Goal: Task Accomplishment & Management: Manage account settings

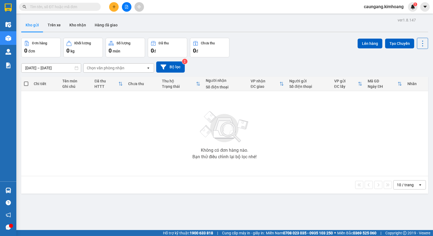
click at [82, 7] on input "text" at bounding box center [62, 7] width 64 height 6
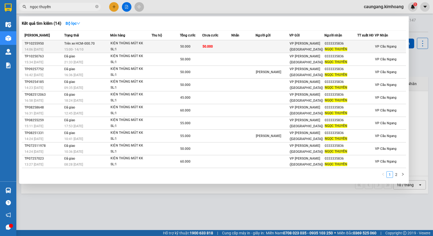
type input "ngọc thuyền"
click at [194, 42] on td "50.000" at bounding box center [191, 46] width 22 height 13
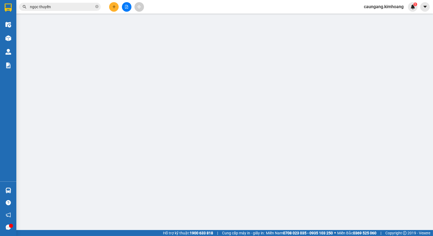
type input "0333335836"
type input "NGỌC THUYỀN"
type input "50.000"
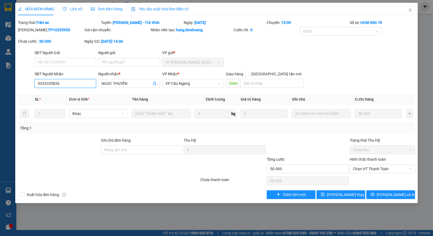
drag, startPoint x: 40, startPoint y: 83, endPoint x: 51, endPoint y: 79, distance: 11.8
click at [52, 81] on input "0333335836" at bounding box center [66, 83] width 62 height 9
click at [410, 9] on icon "close" at bounding box center [410, 9] width 3 height 3
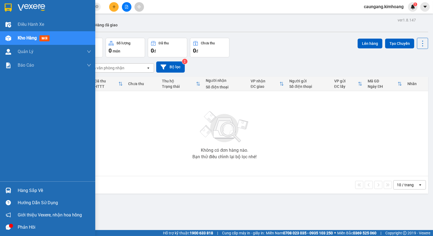
click at [27, 191] on div "Hàng sắp về" at bounding box center [55, 191] width 74 height 8
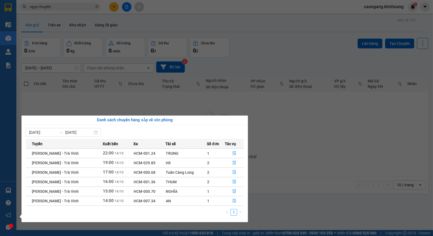
drag, startPoint x: 249, startPoint y: 71, endPoint x: 242, endPoint y: 61, distance: 12.1
click at [246, 66] on section "Kết quả tìm kiếm ( 14 ) Bộ lọc Mã ĐH Trạng thái Món hàng Thu hộ Tổng cước Chưa …" at bounding box center [216, 118] width 433 height 236
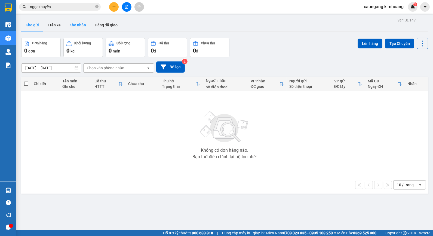
click at [77, 27] on button "Kho nhận" at bounding box center [77, 25] width 25 height 13
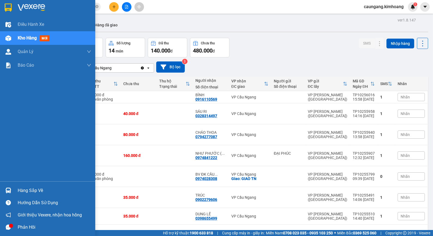
click at [15, 189] on div "Hàng sắp về" at bounding box center [47, 191] width 95 height 12
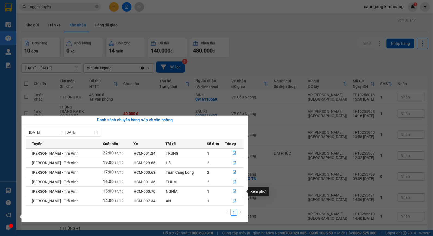
click at [233, 191] on icon "file-done" at bounding box center [234, 192] width 3 height 4
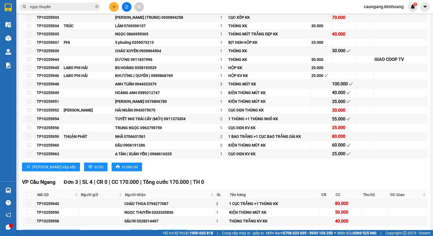
scroll to position [242, 0]
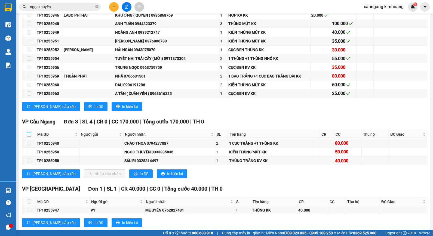
click at [27, 137] on input "checkbox" at bounding box center [29, 134] width 4 height 4
checkbox input "true"
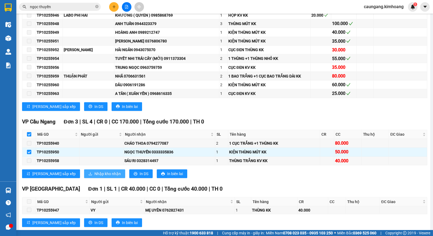
click at [95, 177] on span "Nhập kho nhận" at bounding box center [108, 174] width 26 height 6
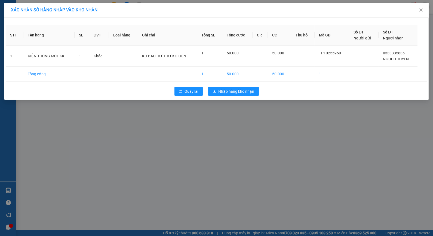
click at [233, 96] on div "Quay lại Nhập hàng kho nhận" at bounding box center [217, 91] width 422 height 14
click at [235, 92] on span "Nhập hàng kho nhận" at bounding box center [237, 92] width 36 height 6
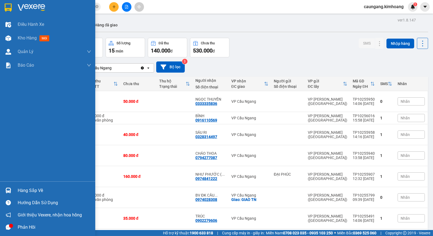
click at [33, 191] on div "Hàng sắp về" at bounding box center [55, 191] width 74 height 8
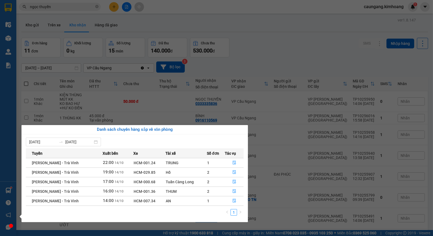
click at [300, 52] on section "Kết quả tìm kiếm ( 14 ) Bộ lọc Mã ĐH Trạng thái Món hàng Thu hộ Tổng cước Chưa …" at bounding box center [216, 118] width 433 height 236
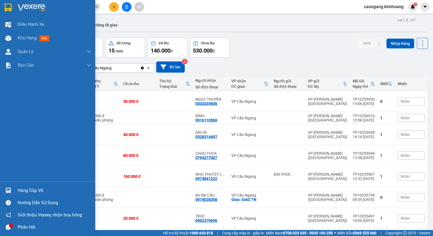
click at [14, 190] on div "Hàng sắp về" at bounding box center [47, 191] width 95 height 12
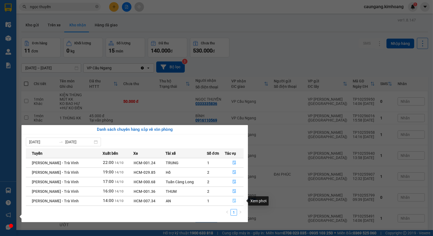
click at [233, 201] on icon "file-done" at bounding box center [235, 201] width 4 height 4
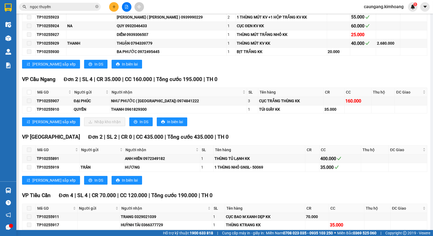
scroll to position [212, 0]
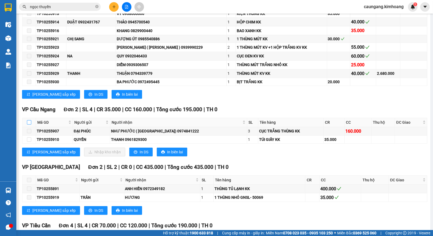
click at [28, 125] on input "checkbox" at bounding box center [29, 122] width 4 height 4
checkbox input "true"
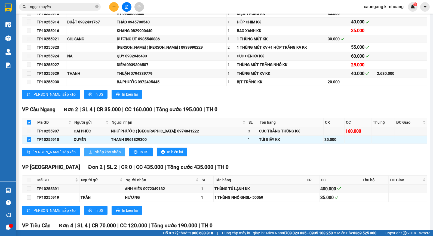
click at [95, 155] on span "Nhập kho nhận" at bounding box center [108, 152] width 26 height 6
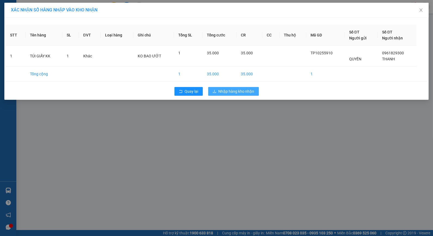
click at [238, 91] on span "Nhập hàng kho nhận" at bounding box center [237, 92] width 36 height 6
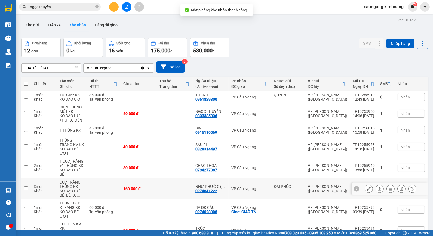
click at [31, 190] on td "3 món Khác" at bounding box center [44, 189] width 26 height 21
checkbox input "true"
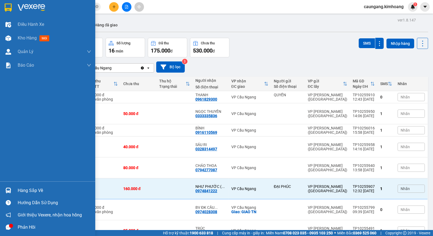
click at [11, 191] on div at bounding box center [9, 191] width 10 height 10
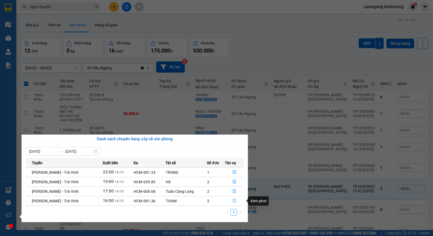
click at [233, 200] on icon "file-done" at bounding box center [235, 201] width 4 height 4
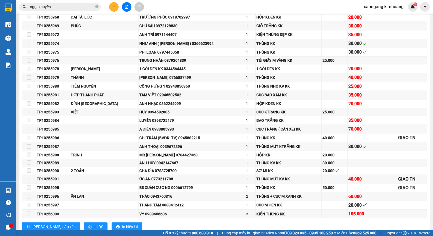
scroll to position [333, 0]
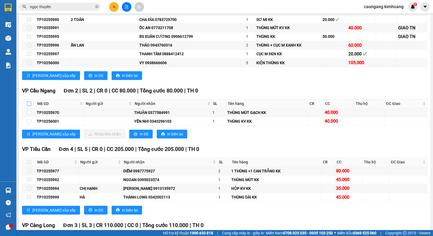
click at [30, 106] on input "checkbox" at bounding box center [29, 104] width 4 height 4
checkbox input "true"
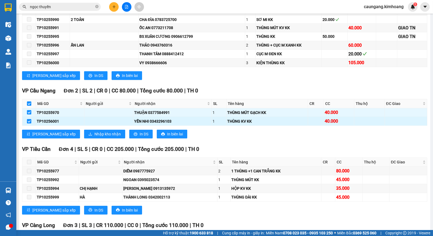
click at [28, 124] on input "checkbox" at bounding box center [29, 121] width 4 height 4
checkbox input "false"
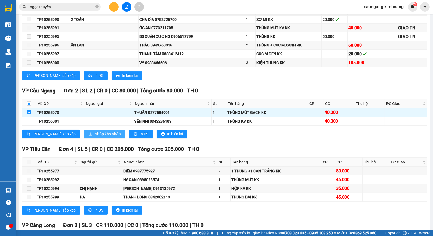
click at [95, 137] on span "Nhập kho nhận" at bounding box center [108, 134] width 26 height 6
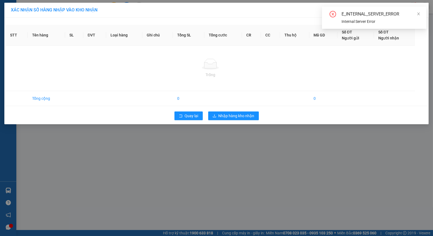
click at [244, 145] on div "XÁC NHẬN SỐ HÀNG NHẬP VÀO KHO NHẬN STT Tên hàng SL ĐVT Loại hàng Ghi chú Tổng S…" at bounding box center [216, 118] width 433 height 236
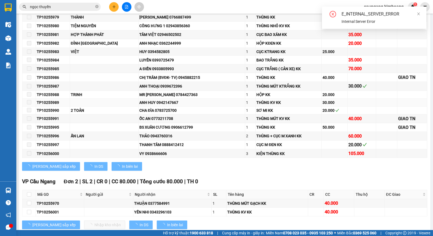
scroll to position [333, 0]
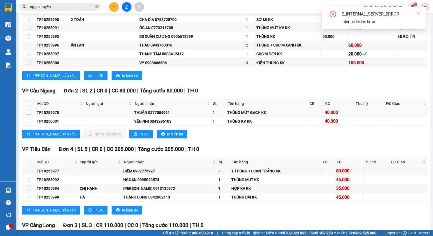
click at [29, 115] on input "checkbox" at bounding box center [29, 112] width 4 height 4
checkbox input "true"
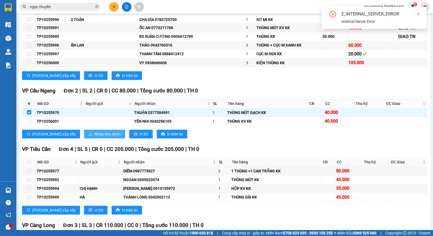
click at [95, 137] on span "Nhập kho nhận" at bounding box center [108, 134] width 26 height 6
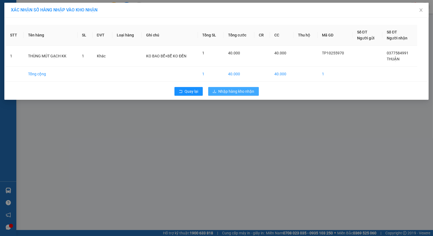
click at [228, 90] on span "Nhập hàng kho nhận" at bounding box center [237, 92] width 36 height 6
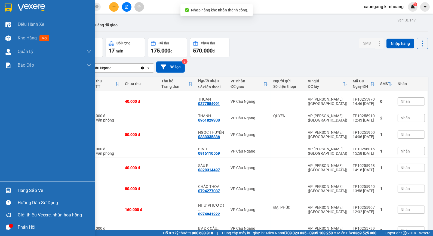
click at [28, 190] on td at bounding box center [26, 189] width 10 height 21
checkbox input "true"
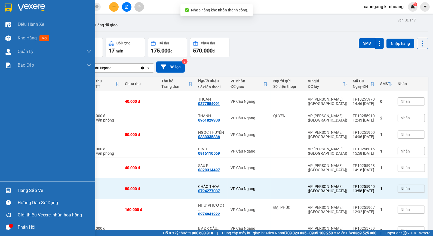
click at [9, 192] on img at bounding box center [8, 191] width 6 height 6
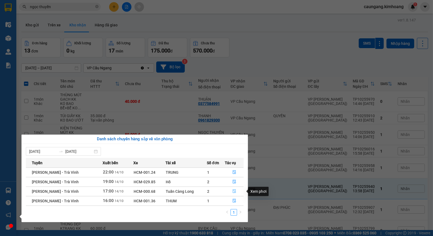
click at [233, 191] on icon "file-done" at bounding box center [235, 192] width 4 height 4
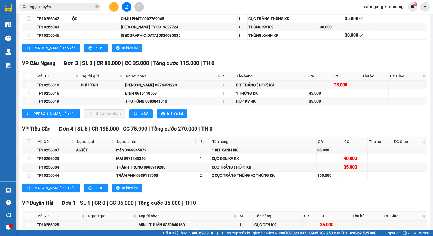
scroll to position [272, 0]
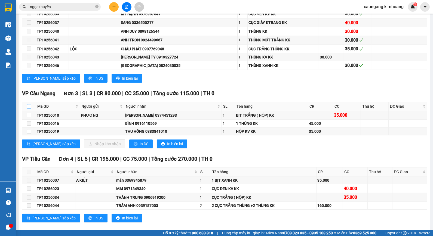
click at [29, 109] on input "checkbox" at bounding box center [29, 106] width 4 height 4
checkbox input "true"
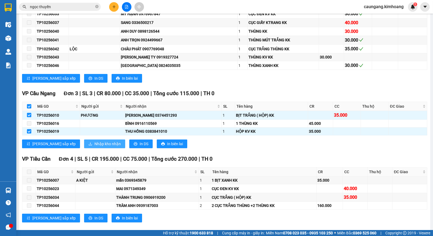
click at [95, 147] on span "Nhập kho nhận" at bounding box center [108, 144] width 26 height 6
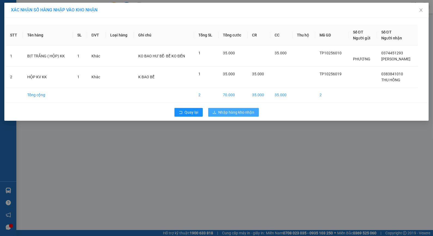
click at [227, 109] on span "Nhập hàng kho nhận" at bounding box center [237, 112] width 36 height 6
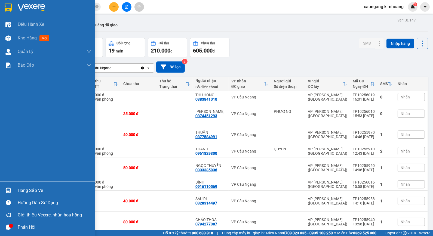
click at [27, 188] on div "Hàng sắp về" at bounding box center [55, 191] width 74 height 8
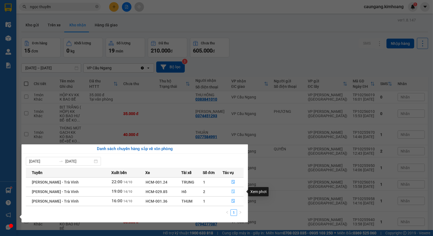
click at [232, 192] on icon "file-done" at bounding box center [234, 192] width 4 height 4
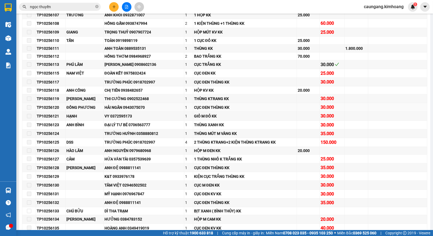
scroll to position [696, 0]
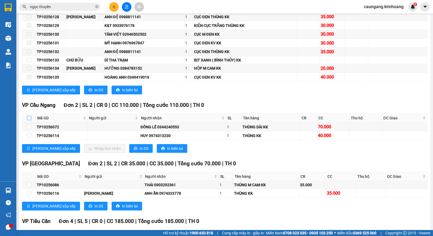
click at [28, 120] on input "checkbox" at bounding box center [29, 118] width 4 height 4
checkbox input "true"
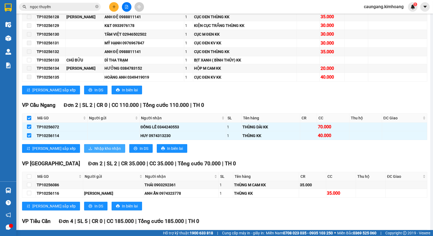
click at [95, 152] on span "Nhập kho nhận" at bounding box center [108, 149] width 26 height 6
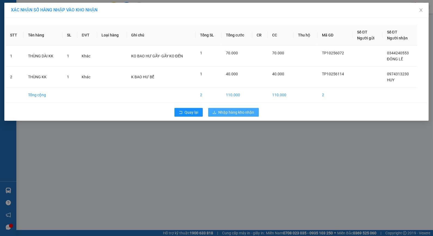
click at [236, 112] on span "Nhập hàng kho nhận" at bounding box center [237, 112] width 36 height 6
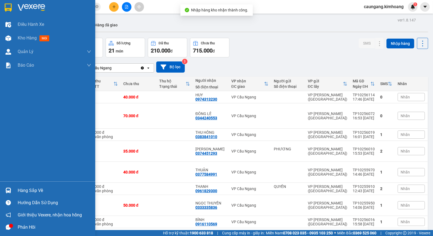
click at [29, 189] on div "Hàng sắp về" at bounding box center [55, 191] width 74 height 8
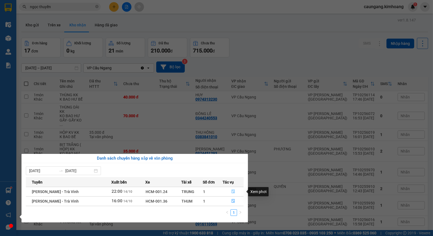
click at [233, 192] on icon "file-done" at bounding box center [234, 192] width 4 height 4
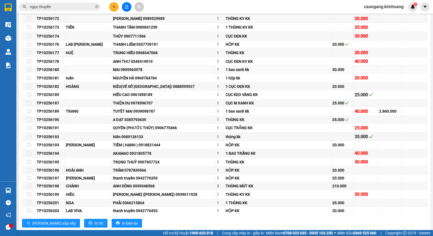
scroll to position [514, 0]
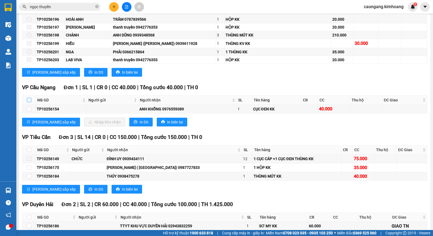
click at [28, 102] on input "checkbox" at bounding box center [29, 100] width 4 height 4
checkbox input "true"
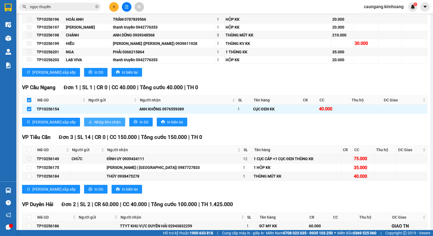
click at [95, 125] on span "Nhập kho nhận" at bounding box center [108, 122] width 26 height 6
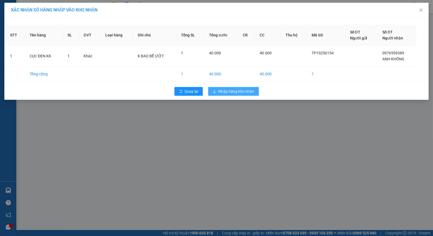
click at [233, 91] on span "Nhập hàng kho nhận" at bounding box center [237, 92] width 36 height 6
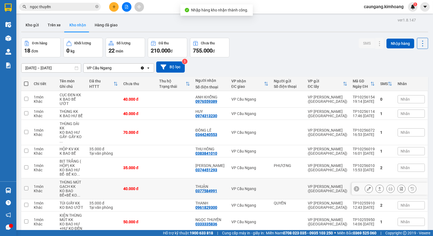
click at [24, 188] on td at bounding box center [26, 189] width 10 height 21
checkbox input "true"
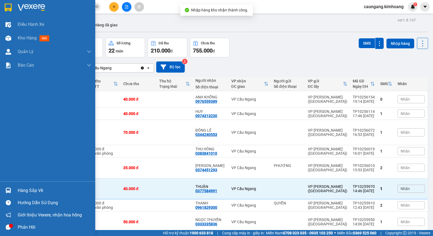
click at [9, 188] on img at bounding box center [8, 191] width 6 height 6
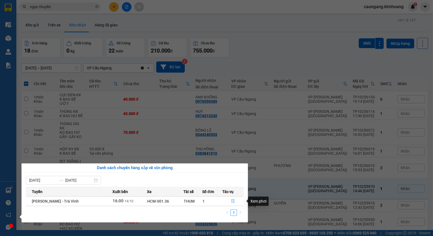
click at [233, 201] on icon "file-done" at bounding box center [233, 201] width 3 height 4
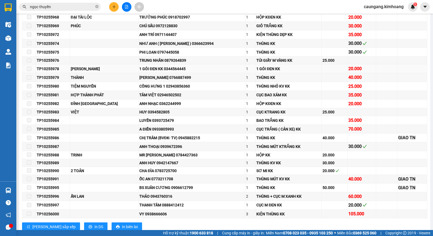
scroll to position [333, 0]
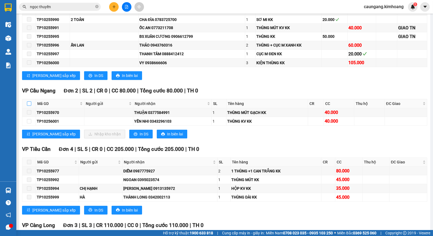
click at [29, 106] on input "checkbox" at bounding box center [29, 104] width 4 height 4
checkbox input "true"
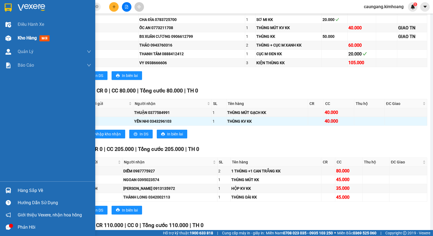
click at [29, 40] on span "Kho hàng" at bounding box center [27, 37] width 19 height 5
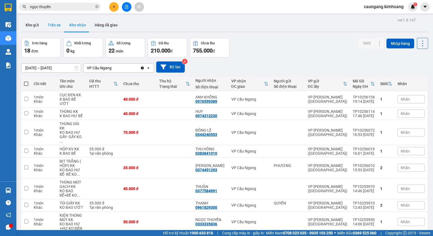
click at [55, 29] on button "Trên xe" at bounding box center [54, 25] width 22 height 13
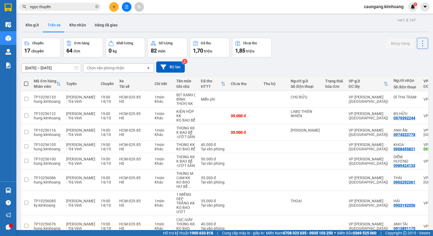
click at [127, 70] on div "Chọn văn phòng nhận" at bounding box center [115, 68] width 63 height 9
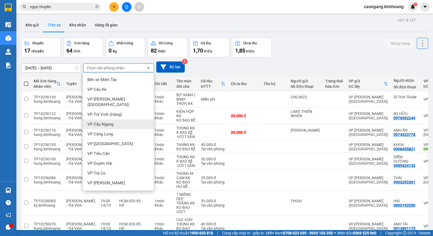
click at [120, 120] on div "VP Cầu Ngang" at bounding box center [118, 125] width 71 height 10
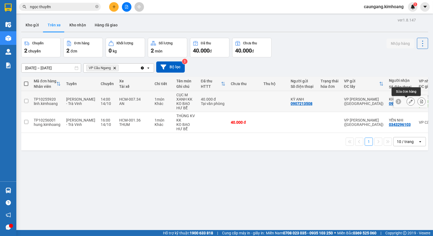
click at [409, 102] on icon at bounding box center [411, 102] width 4 height 4
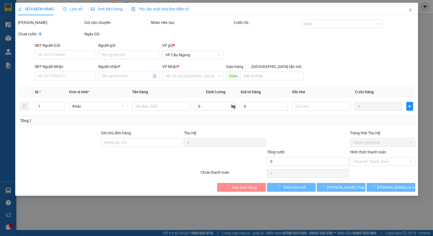
type input "0907213508"
type input "KỲ ANH"
type input "0978422479"
type input "KHA"
type input "GIAO [PERSON_NAME]"
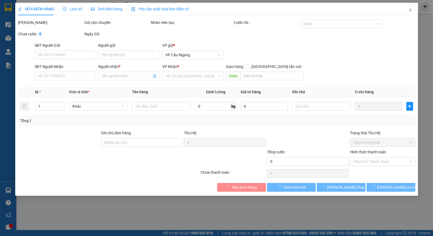
type input "40.000"
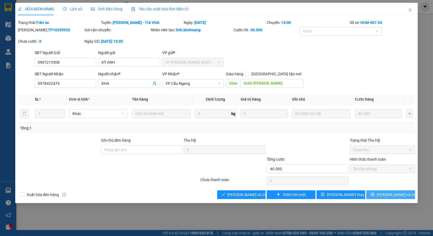
click at [375, 197] on icon "printer" at bounding box center [373, 195] width 4 height 4
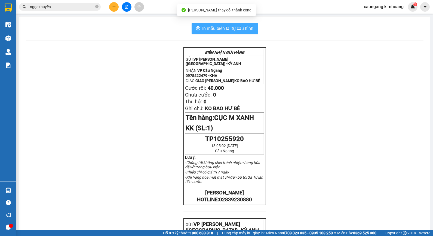
click at [225, 29] on span "In mẫu biên lai tự cấu hình" at bounding box center [228, 28] width 51 height 7
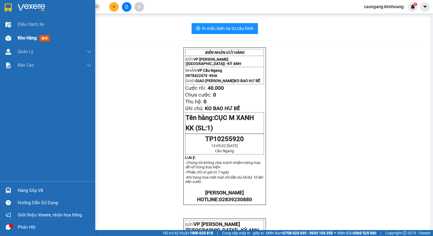
click at [22, 38] on span "Kho hàng" at bounding box center [27, 37] width 19 height 5
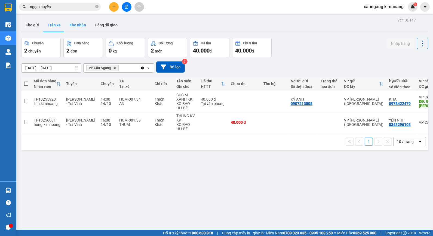
click at [86, 29] on button "Kho nhận" at bounding box center [77, 25] width 25 height 13
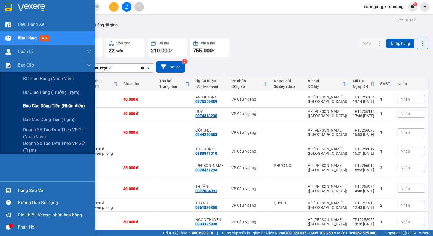
click at [30, 106] on span "Báo cáo dòng tiền (nhân viên)" at bounding box center [54, 106] width 62 height 7
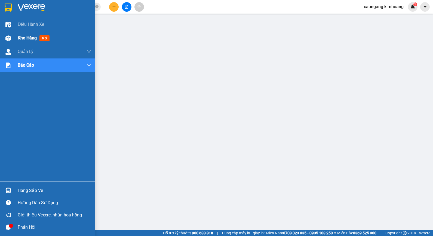
click at [20, 37] on span "Kho hàng" at bounding box center [27, 37] width 19 height 5
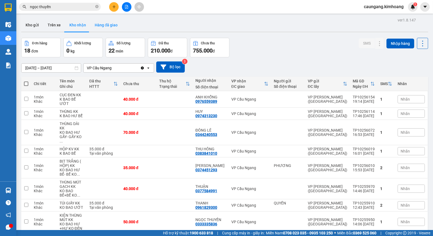
click at [107, 28] on button "Hàng đã giao" at bounding box center [106, 25] width 32 height 13
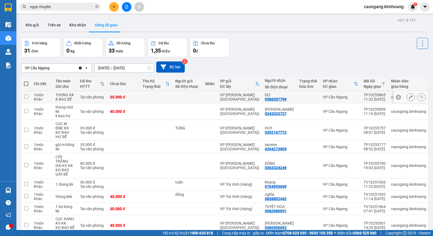
click at [199, 98] on div at bounding box center [187, 97] width 25 height 4
checkbox input "true"
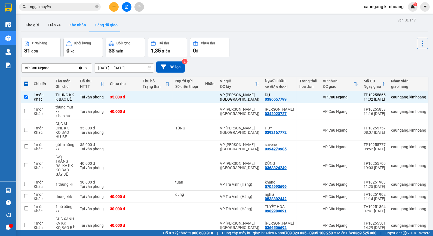
click at [78, 25] on button "Kho nhận" at bounding box center [77, 25] width 25 height 13
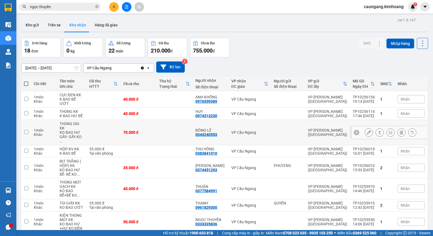
scroll to position [50, 0]
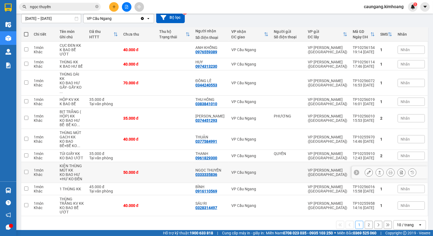
click at [175, 163] on td at bounding box center [175, 172] width 36 height 21
checkbox input "true"
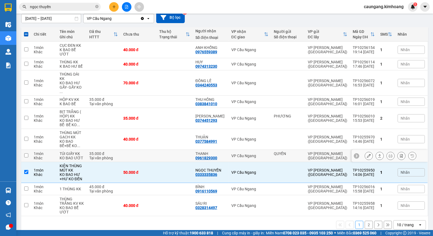
scroll to position [0, 0]
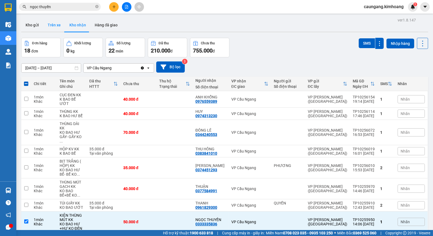
click at [48, 20] on button "Trên xe" at bounding box center [54, 25] width 22 height 13
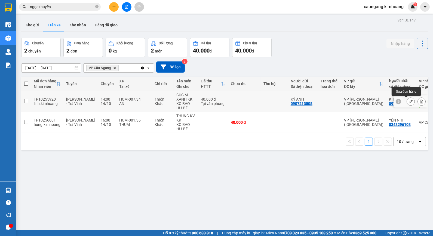
click at [409, 101] on icon at bounding box center [411, 102] width 4 height 4
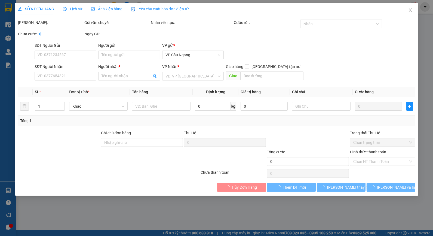
type input "0907213508"
type input "KỲ ANH"
type input "0978422479"
type input "KHA"
type input "GIAO [PERSON_NAME]"
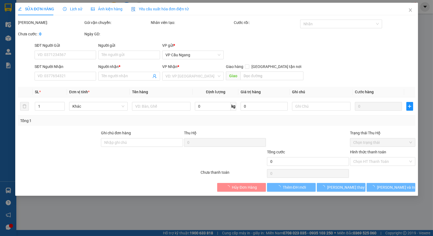
type input "40.000"
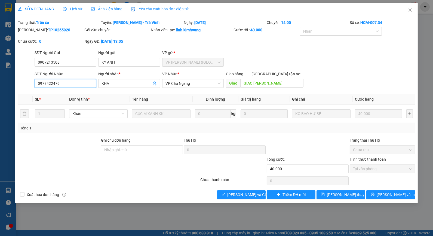
drag, startPoint x: 46, startPoint y: 83, endPoint x: 52, endPoint y: 82, distance: 6.4
click at [52, 82] on input "0978422479" at bounding box center [66, 83] width 62 height 9
click at [409, 10] on icon "close" at bounding box center [410, 10] width 4 height 4
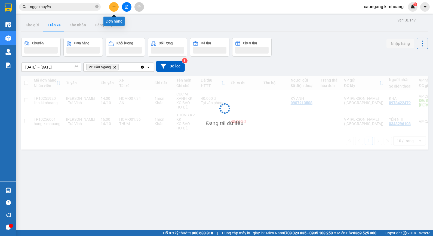
click at [113, 9] on button at bounding box center [114, 7] width 10 height 10
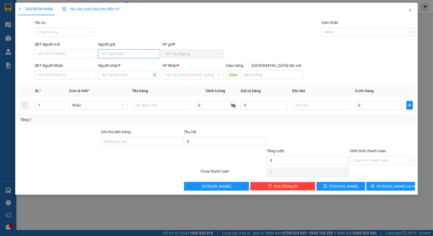
click at [129, 53] on input "Người gửi" at bounding box center [129, 54] width 62 height 9
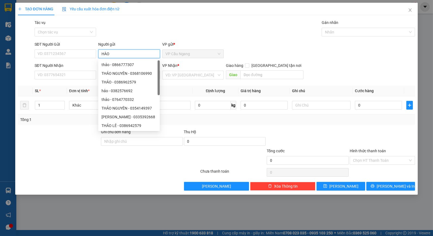
type input "HÀO"
click at [145, 29] on div "Tác vụ Chọn tác vụ Gán nhãn Nhãn" at bounding box center [225, 29] width 383 height 19
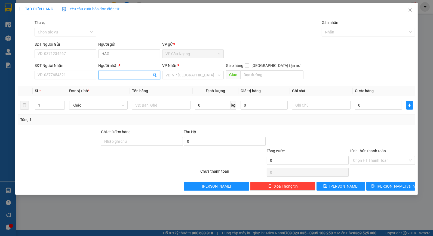
click at [126, 78] on span at bounding box center [129, 75] width 62 height 9
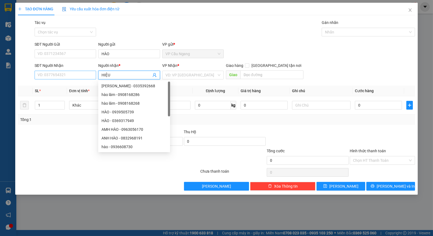
type input "HIỆU"
click at [77, 74] on input "SĐT Người Nhận" at bounding box center [66, 75] width 62 height 9
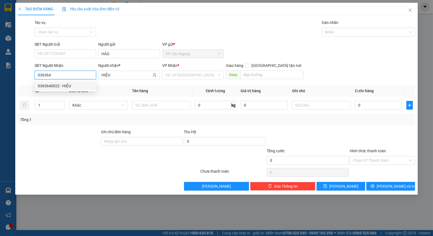
click at [75, 85] on div "0363640022 - HIỆU" at bounding box center [65, 86] width 55 height 6
type input "0363640022"
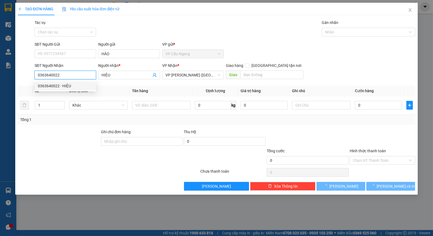
type input "80.000"
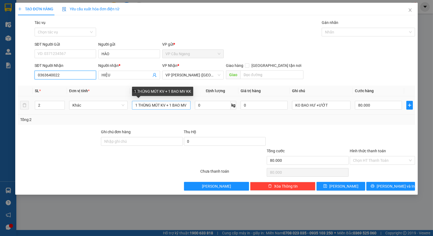
type input "0363640022"
drag, startPoint x: 172, startPoint y: 105, endPoint x: 121, endPoint y: 107, distance: 51.2
click at [121, 107] on tr "2 Khác 1 THÙNG MÚT KV + 1 BAO MV KK 0 kg 0 KO BAO HƯ +ƯỚT 80.000" at bounding box center [217, 105] width 398 height 18
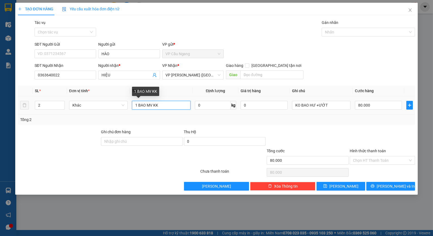
click at [152, 107] on input "1 BAO MV KK" at bounding box center [161, 105] width 59 height 9
type input "1 BAO M ĐỎ KK"
drag, startPoint x: 58, startPoint y: 124, endPoint x: 41, endPoint y: 110, distance: 22.5
click at [55, 121] on div "Tổng: 2" at bounding box center [217, 120] width 398 height 10
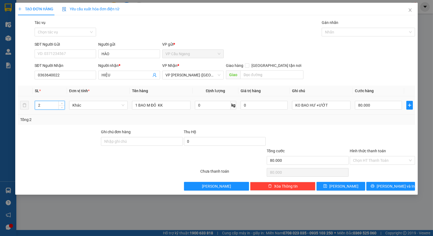
click at [21, 107] on tr "2 Khác 1 BAO M ĐỎ KK 0 kg 0 KO BAO HƯ +ƯỚT 80.000" at bounding box center [217, 105] width 398 height 18
type input "1"
drag, startPoint x: 339, startPoint y: 133, endPoint x: 324, endPoint y: 121, distance: 19.0
click at [338, 132] on div at bounding box center [307, 138] width 83 height 19
click at [363, 125] on div "Transit Pickup Surcharge Ids Transit Deliver Surcharge Ids Transit Deliver Surc…" at bounding box center [217, 105] width 398 height 171
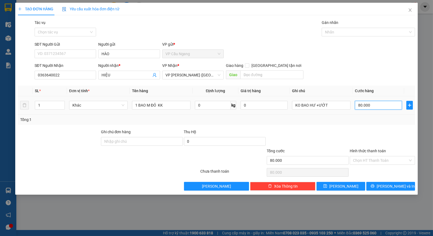
click at [375, 104] on input "80.000" at bounding box center [378, 105] width 47 height 9
type input "3"
type input "0"
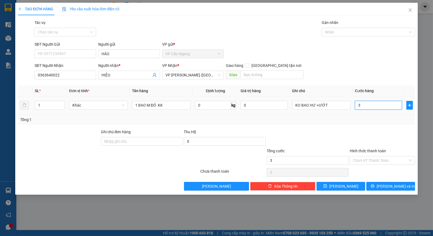
type input "0"
type input "04"
type input "40"
type input "040"
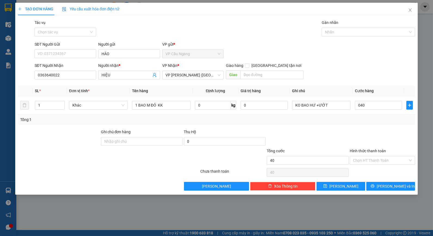
click at [373, 121] on div "Tổng: 1" at bounding box center [216, 120] width 393 height 6
type input "40.000"
click at [377, 159] on input "Hình thức thanh toán" at bounding box center [380, 161] width 55 height 8
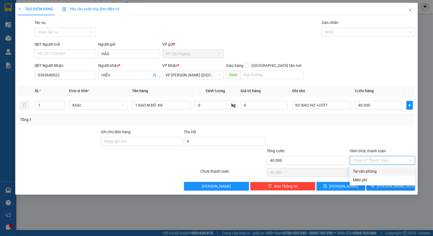
click at [380, 170] on div "Tại văn phòng" at bounding box center [382, 172] width 59 height 6
type input "0"
click at [388, 187] on span "[PERSON_NAME] và In" at bounding box center [396, 187] width 38 height 6
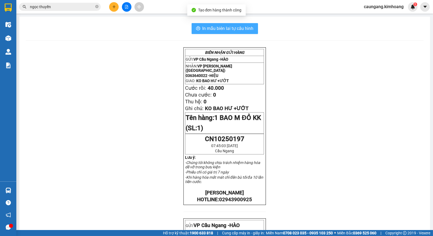
click at [216, 28] on span "In mẫu biên lai tự cấu hình" at bounding box center [228, 28] width 51 height 7
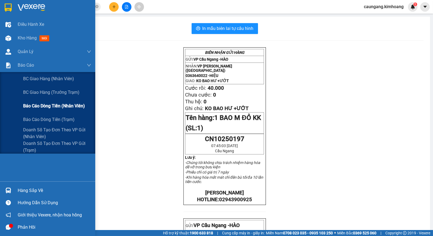
click at [32, 104] on span "Báo cáo dòng tiền (nhân viên)" at bounding box center [54, 106] width 62 height 7
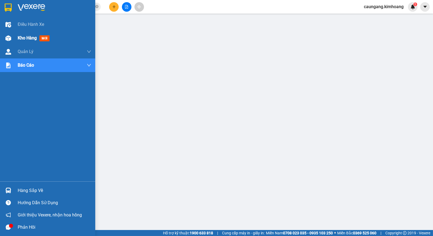
click at [25, 37] on span "Kho hàng" at bounding box center [27, 37] width 19 height 5
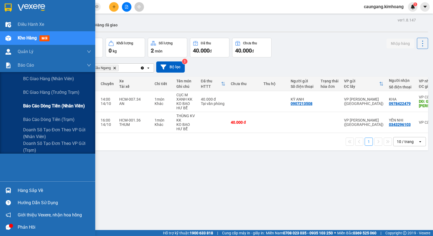
click at [49, 106] on span "Báo cáo dòng tiền (nhân viên)" at bounding box center [54, 106] width 62 height 7
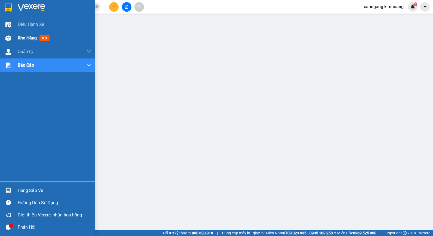
click at [17, 39] on div "Kho hàng mới" at bounding box center [47, 38] width 95 height 14
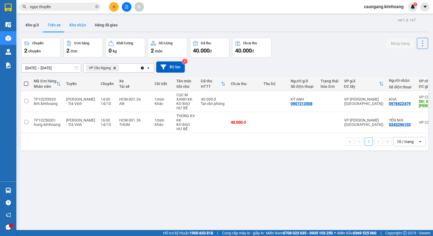
click at [78, 25] on button "Kho nhận" at bounding box center [77, 25] width 25 height 13
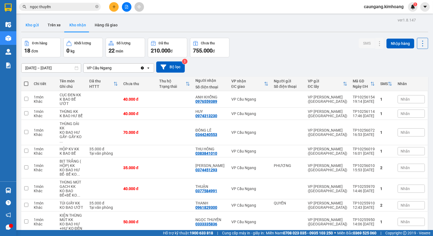
click at [35, 23] on button "Kho gửi" at bounding box center [32, 25] width 22 height 13
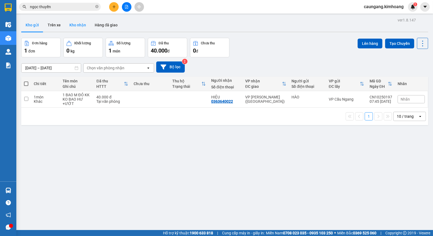
click at [78, 24] on button "Kho nhận" at bounding box center [77, 25] width 25 height 13
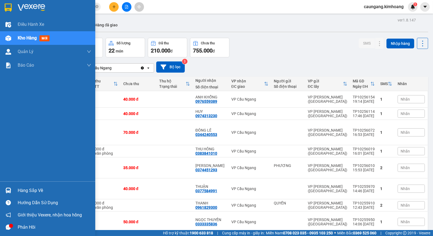
click at [26, 189] on div "Hàng sắp về" at bounding box center [55, 191] width 74 height 8
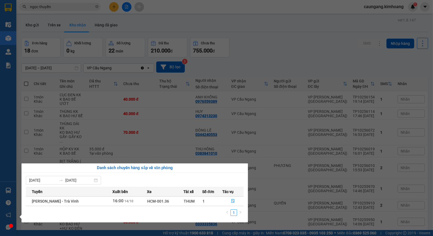
click at [288, 58] on section "Kết quả tìm kiếm ( 14 ) Bộ lọc Mã ĐH Trạng thái Món hàng Thu hộ Tổng cước Chưa …" at bounding box center [216, 118] width 433 height 236
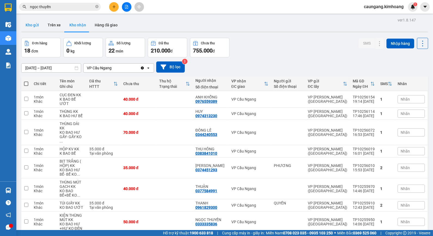
click at [37, 26] on button "Kho gửi" at bounding box center [32, 25] width 22 height 13
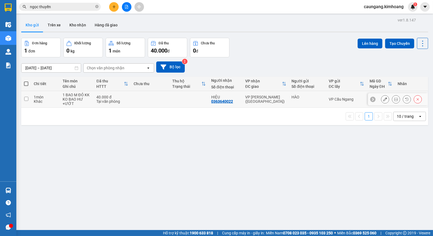
click at [254, 97] on div "VP [PERSON_NAME] ([GEOGRAPHIC_DATA])" at bounding box center [265, 99] width 41 height 9
checkbox input "true"
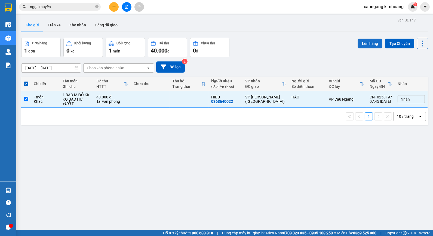
click at [368, 41] on button "Lên hàng" at bounding box center [370, 44] width 25 height 10
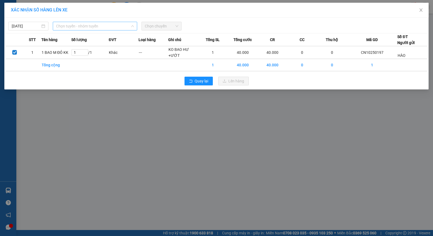
click at [104, 26] on span "Chọn tuyến - nhóm tuyến" at bounding box center [95, 26] width 78 height 8
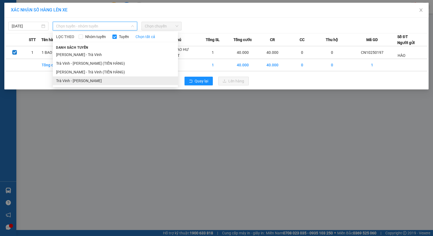
click at [94, 80] on li "Trà Vinh - [PERSON_NAME]" at bounding box center [115, 81] width 125 height 9
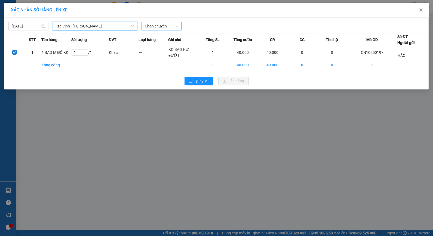
click at [167, 27] on span "Chọn chuyến" at bounding box center [162, 26] width 34 height 8
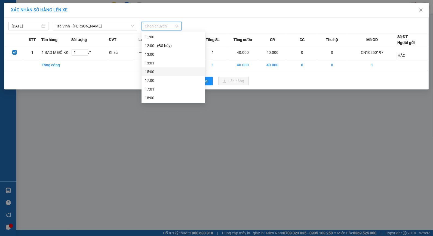
scroll to position [79, 0]
click at [165, 88] on div "09:01 - TRV-029.85" at bounding box center [173, 89] width 57 height 6
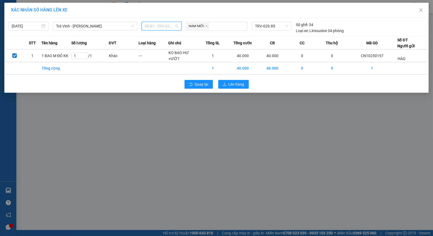
click at [171, 25] on span "09:01 - TRV-029.85" at bounding box center [162, 26] width 34 height 8
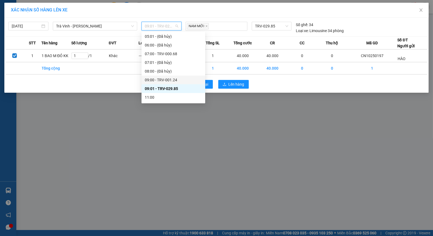
scroll to position [109, 0]
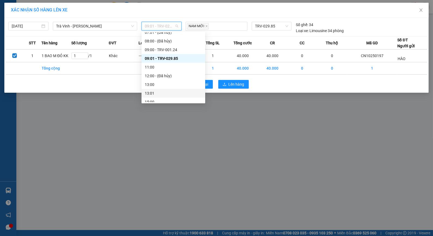
click at [157, 92] on div "13:01" at bounding box center [173, 93] width 57 height 6
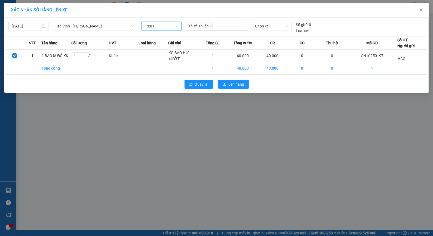
click at [167, 29] on span "13:01" at bounding box center [162, 26] width 34 height 8
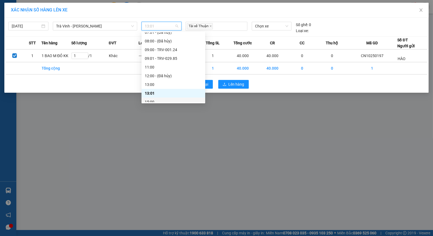
scroll to position [139, 0]
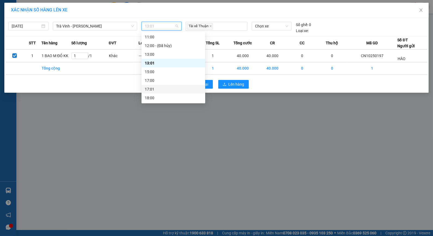
click at [154, 87] on div "17:01" at bounding box center [173, 89] width 57 height 6
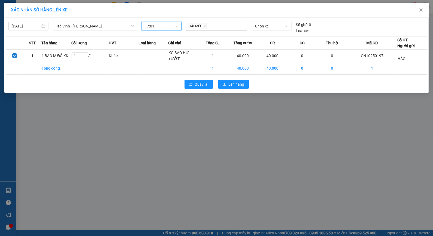
click at [221, 108] on div "XÁC NHẬN SỐ HÀNG LÊN XE [DATE] [GEOGRAPHIC_DATA] - [PERSON_NAME] LỌC THEO Nhóm …" at bounding box center [216, 118] width 433 height 236
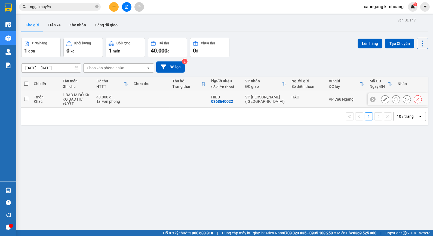
click at [263, 102] on td "VP [PERSON_NAME] ([GEOGRAPHIC_DATA])" at bounding box center [266, 99] width 46 height 17
checkbox input "true"
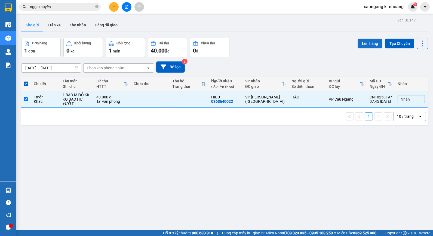
click at [366, 44] on button "Lên hàng" at bounding box center [370, 44] width 25 height 10
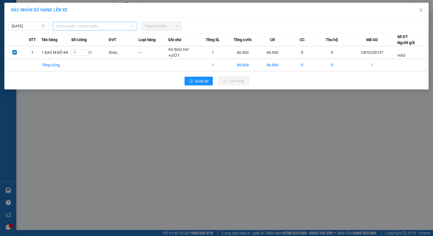
click at [104, 28] on span "Chọn tuyến - nhóm tuyến" at bounding box center [95, 26] width 78 height 8
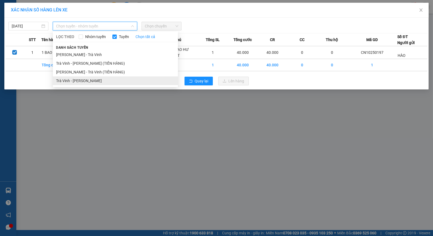
click at [89, 80] on li "Trà Vinh - [PERSON_NAME]" at bounding box center [115, 81] width 125 height 9
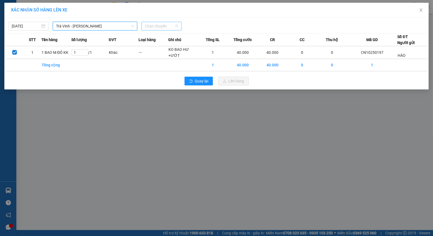
drag, startPoint x: 169, startPoint y: 25, endPoint x: 173, endPoint y: 53, distance: 27.8
click at [169, 25] on span "Chọn chuyến" at bounding box center [162, 26] width 34 height 8
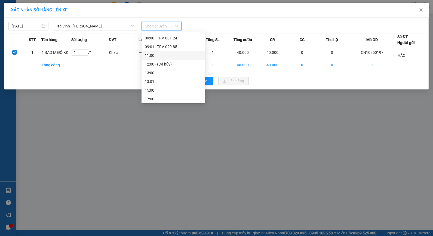
scroll to position [91, 0]
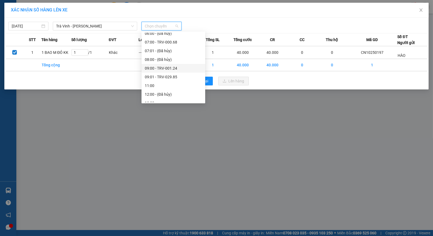
click at [164, 69] on div "09:00 - TRV-001.24" at bounding box center [173, 68] width 57 height 6
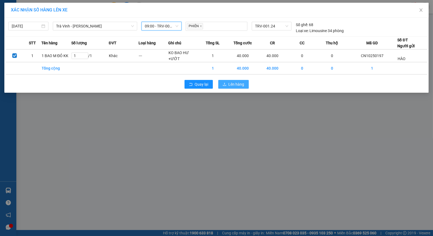
click at [227, 83] on icon "upload" at bounding box center [225, 85] width 4 height 4
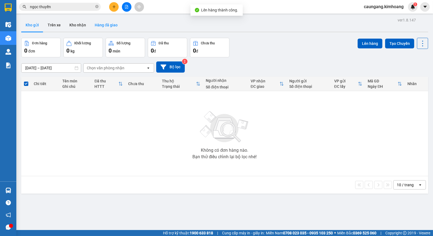
click at [110, 26] on button "Hàng đã giao" at bounding box center [106, 25] width 32 height 13
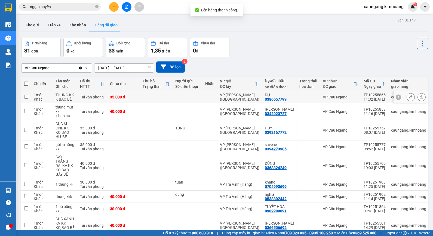
click at [228, 96] on div "VP [PERSON_NAME] ([GEOGRAPHIC_DATA])" at bounding box center [239, 97] width 39 height 9
checkbox input "true"
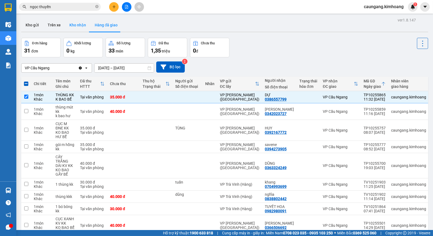
click at [80, 26] on button "Kho nhận" at bounding box center [77, 25] width 25 height 13
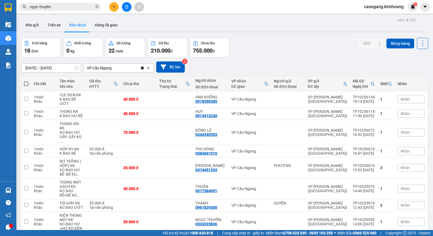
scroll to position [50, 0]
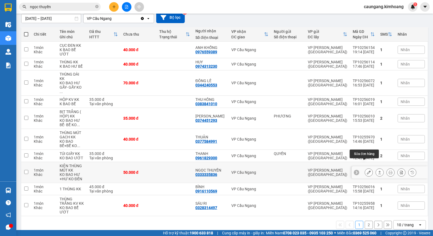
click at [367, 171] on icon at bounding box center [369, 173] width 4 height 4
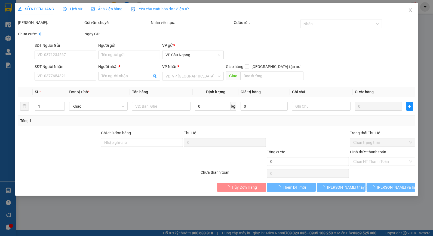
type input "0333335836"
type input "NGỌC THUYỀN"
type input "50.000"
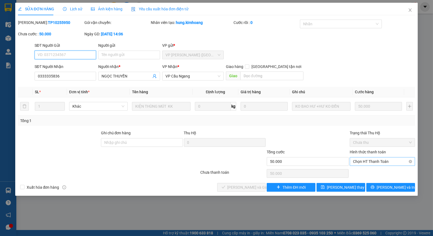
click at [374, 162] on span "Chọn HT Thanh Toán" at bounding box center [382, 162] width 59 height 8
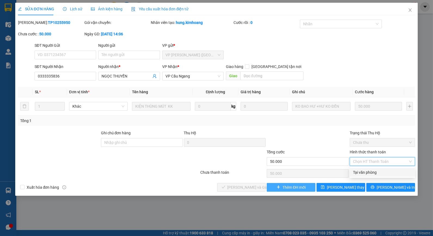
drag, startPoint x: 370, startPoint y: 170, endPoint x: 311, endPoint y: 184, distance: 61.7
click at [370, 170] on div "Tại văn phòng" at bounding box center [382, 173] width 59 height 6
type input "0"
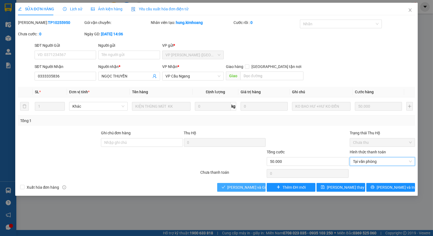
click at [259, 187] on span "[PERSON_NAME] và Giao hàng" at bounding box center [254, 188] width 52 height 6
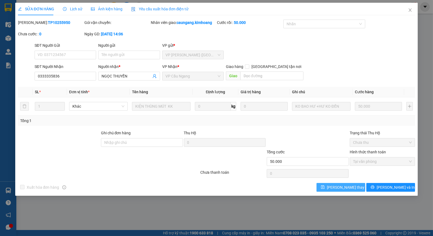
click at [336, 190] on span "[PERSON_NAME] thay đổi" at bounding box center [349, 188] width 44 height 6
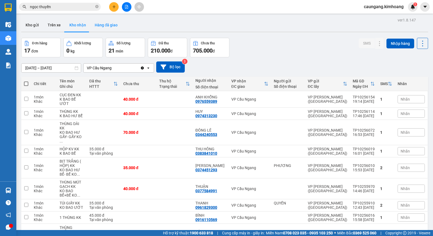
click at [98, 25] on button "Hàng đã giao" at bounding box center [106, 25] width 32 height 13
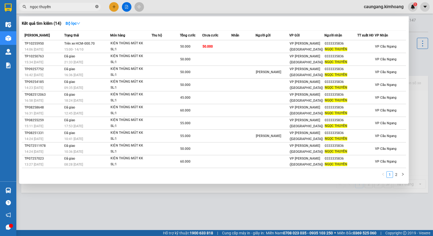
click at [96, 6] on icon "close-circle" at bounding box center [96, 6] width 3 height 3
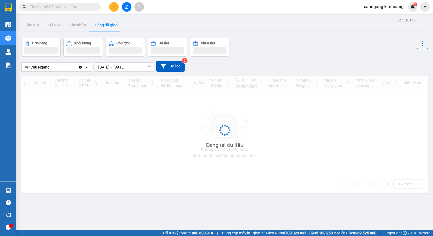
click at [86, 5] on input "text" at bounding box center [62, 7] width 64 height 6
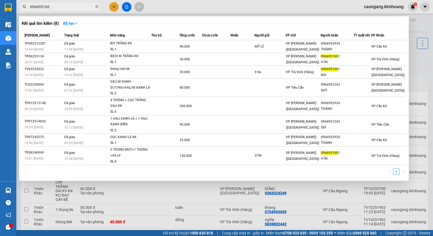
type input "0966951601"
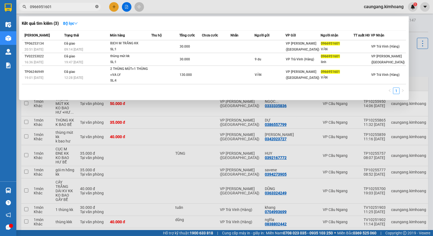
click at [97, 7] on icon "close-circle" at bounding box center [96, 6] width 3 height 3
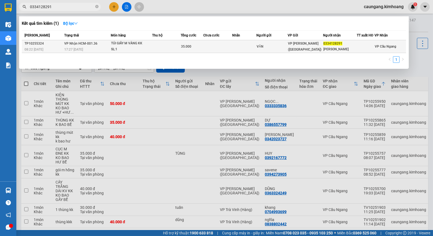
type input "0334128291"
click at [228, 46] on td at bounding box center [217, 46] width 29 height 13
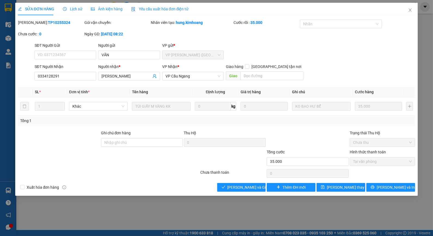
drag, startPoint x: 44, startPoint y: 22, endPoint x: 55, endPoint y: 22, distance: 11.2
click at [55, 22] on div "Mã ĐH: TP10255324" at bounding box center [50, 23] width 65 height 6
click at [251, 186] on span "[PERSON_NAME] và Giao hàng" at bounding box center [254, 188] width 52 height 6
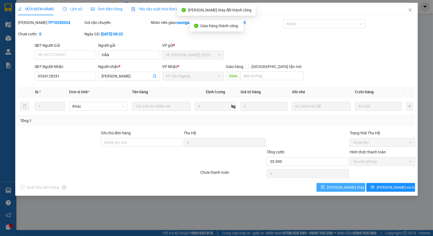
click at [349, 188] on span "[PERSON_NAME] thay đổi" at bounding box center [349, 188] width 44 height 6
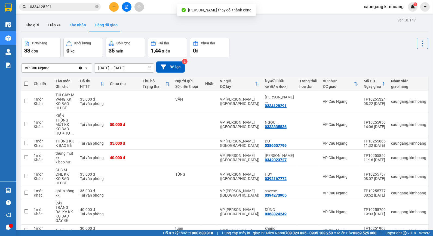
click at [70, 19] on button "Kho nhận" at bounding box center [77, 25] width 25 height 13
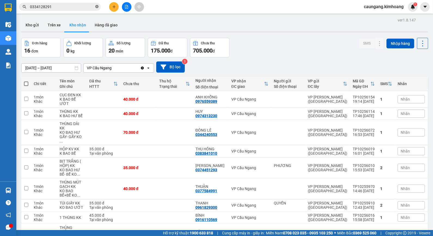
click at [97, 7] on icon "close-circle" at bounding box center [96, 6] width 3 height 3
click at [81, 6] on input "text" at bounding box center [62, 7] width 64 height 6
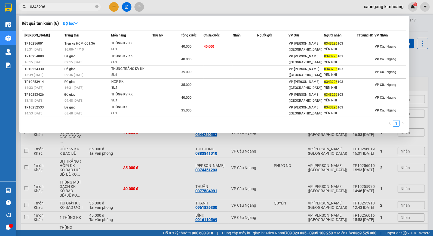
type input "0343296"
click at [172, 6] on div at bounding box center [216, 118] width 433 height 236
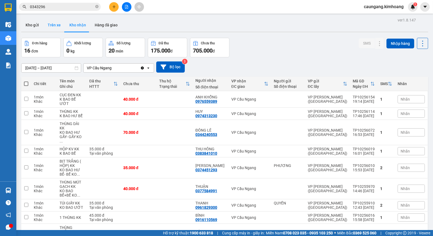
click at [50, 24] on button "Trên xe" at bounding box center [54, 25] width 22 height 13
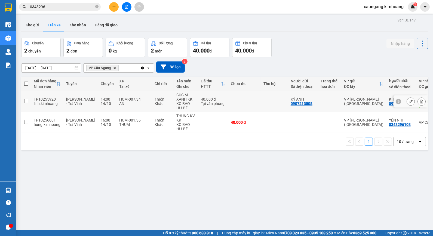
scroll to position [25, 0]
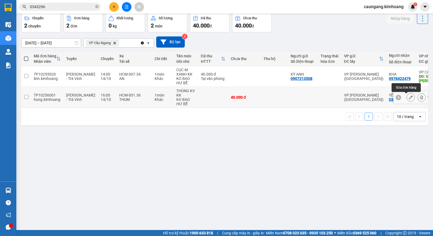
click at [409, 99] on icon at bounding box center [411, 98] width 4 height 4
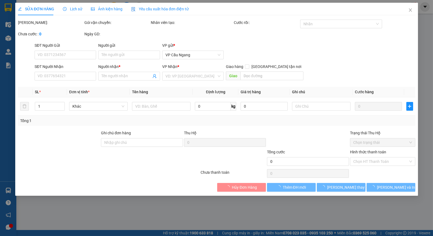
type input "0343296103"
type input "YẾN NHI"
type input "40.000"
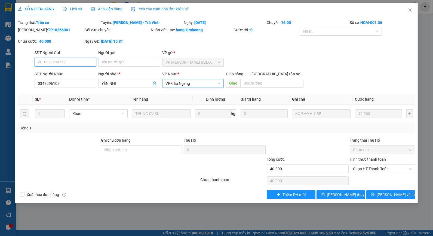
click at [210, 83] on span "VP Cầu Ngang" at bounding box center [193, 84] width 55 height 8
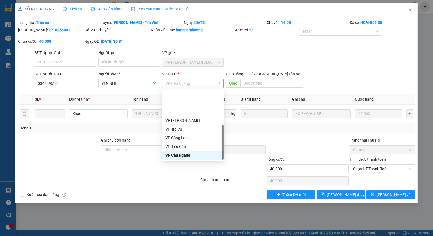
scroll to position [44, 0]
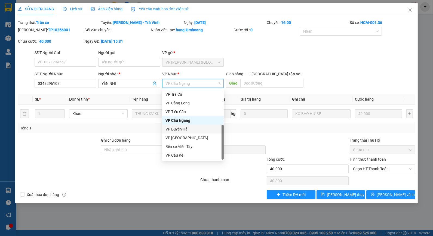
click at [191, 130] on div "VP Duyên Hải" at bounding box center [193, 129] width 55 height 6
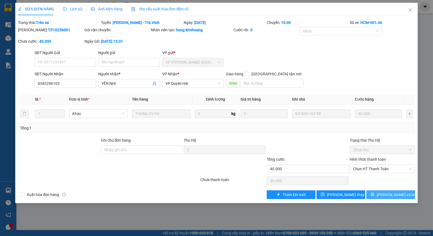
click at [375, 195] on icon "printer" at bounding box center [373, 195] width 4 height 4
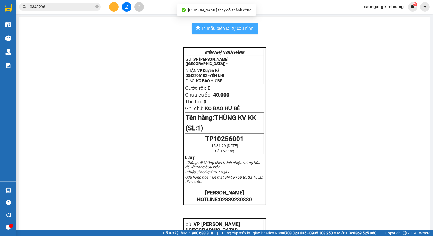
click at [222, 28] on span "In mẫu biên lai tự cấu hình" at bounding box center [228, 28] width 51 height 7
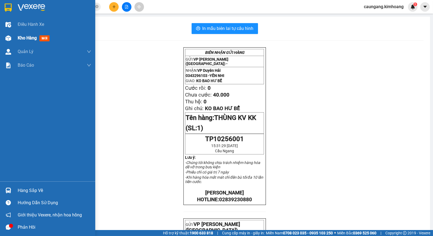
click at [32, 39] on span "Kho hàng" at bounding box center [27, 37] width 19 height 5
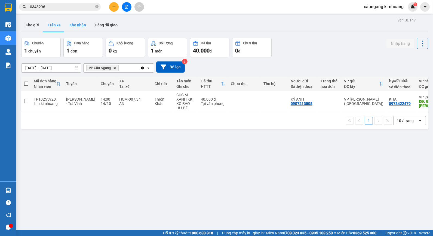
click at [80, 26] on button "Kho nhận" at bounding box center [77, 25] width 25 height 13
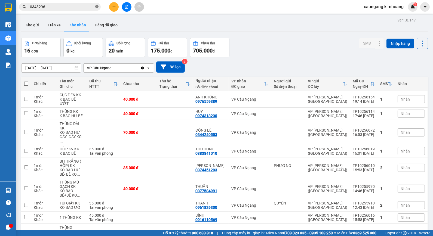
click at [97, 6] on icon "close-circle" at bounding box center [96, 6] width 3 height 3
click at [85, 5] on input "text" at bounding box center [62, 7] width 64 height 6
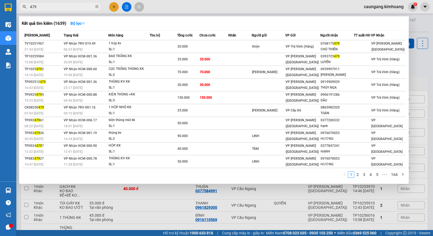
type input "479"
click at [193, 8] on div at bounding box center [216, 118] width 433 height 236
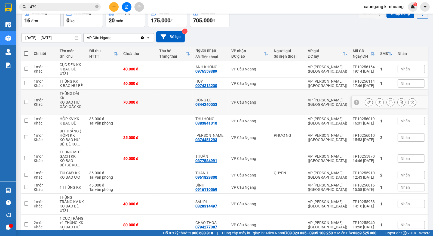
scroll to position [45, 0]
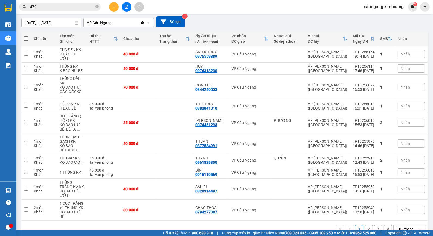
click at [365, 226] on button "2" at bounding box center [369, 230] width 8 height 8
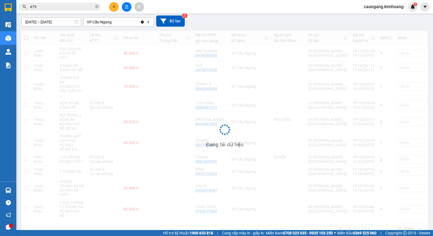
scroll to position [25, 0]
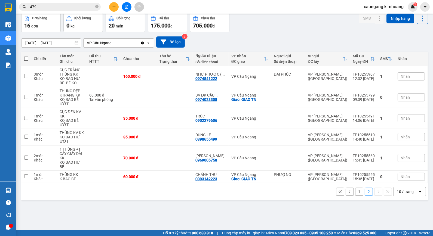
click at [356, 189] on button "1" at bounding box center [359, 192] width 8 height 8
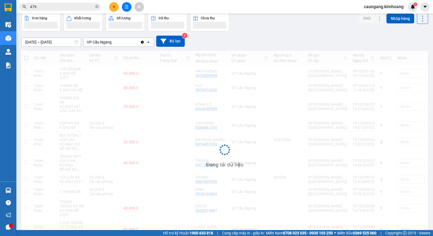
scroll to position [0, 0]
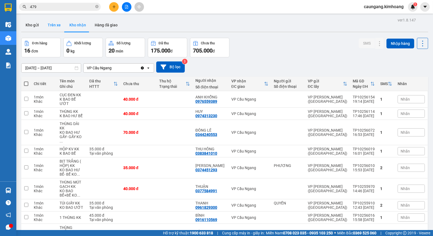
click at [55, 22] on button "Trên xe" at bounding box center [54, 25] width 22 height 13
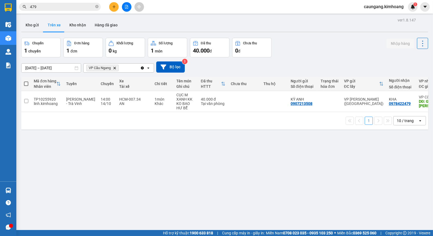
scroll to position [25, 0]
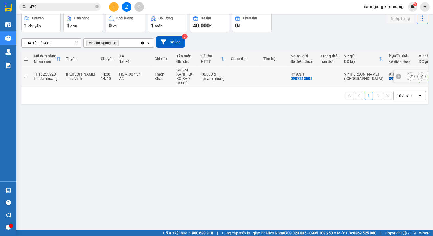
click at [409, 78] on icon at bounding box center [411, 77] width 4 height 4
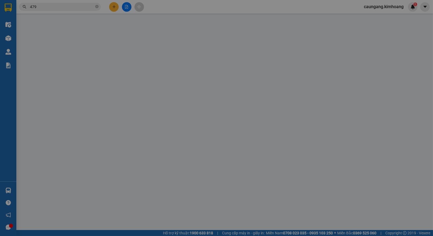
type input "0907213508"
type input "KỲ ANH"
type input "0978422479"
type input "KHA"
type input "GIAO [PERSON_NAME]"
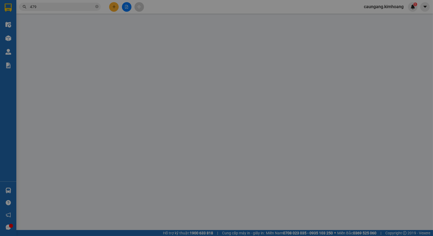
type input "40.000"
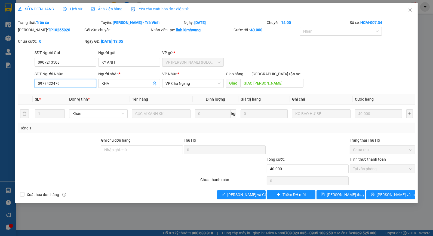
drag, startPoint x: 46, startPoint y: 84, endPoint x: 104, endPoint y: 52, distance: 65.8
click at [52, 83] on input "0978422479" at bounding box center [66, 83] width 62 height 9
click at [385, 195] on button "[PERSON_NAME] và In" at bounding box center [391, 195] width 49 height 9
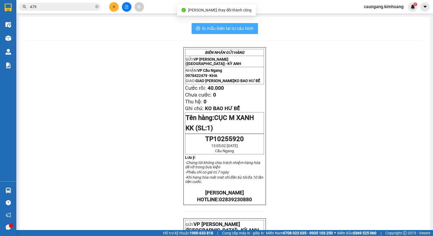
click at [242, 28] on span "In mẫu biên lai tự cấu hình" at bounding box center [228, 28] width 51 height 7
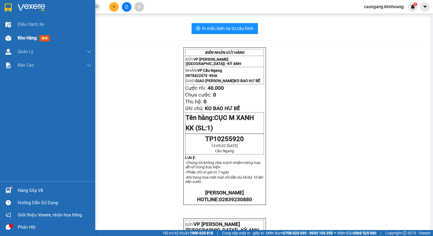
click at [8, 41] on img at bounding box center [8, 38] width 6 height 6
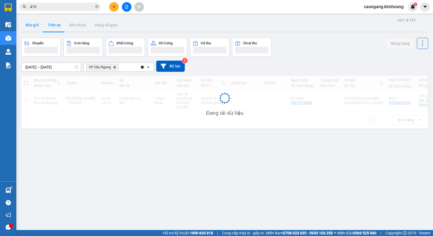
click at [30, 28] on button "Kho gửi" at bounding box center [32, 25] width 22 height 13
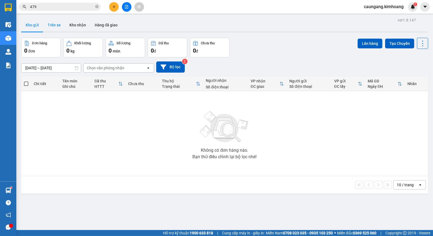
click at [50, 23] on button "Trên xe" at bounding box center [54, 25] width 22 height 13
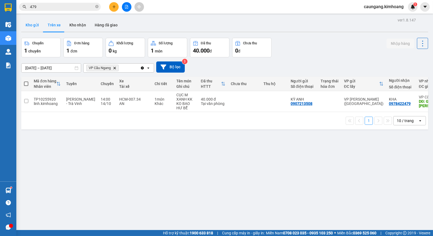
click at [33, 26] on button "Kho gửi" at bounding box center [32, 25] width 22 height 13
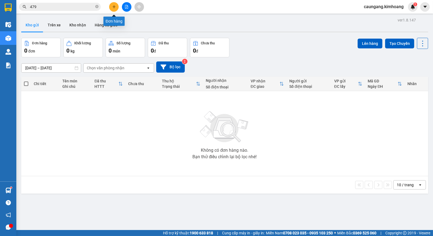
click at [114, 6] on icon "plus" at bounding box center [114, 6] width 0 height 3
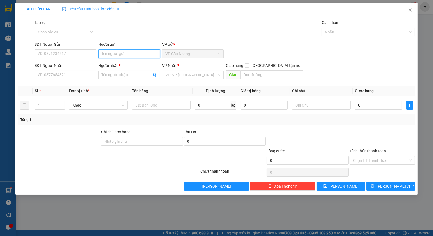
click at [131, 55] on input "Người gửi" at bounding box center [129, 54] width 62 height 9
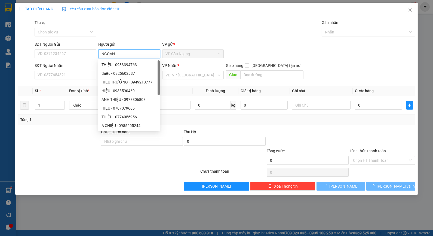
type input "NGOAN"
click at [149, 31] on div "Tác vụ Chọn tác vụ Gán nhãn Nhãn" at bounding box center [225, 29] width 383 height 19
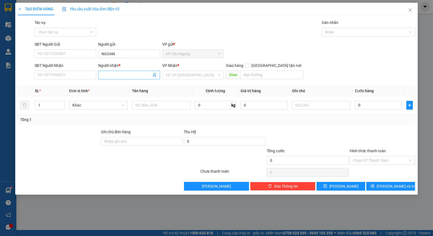
click at [120, 78] on input "Người nhận *" at bounding box center [127, 75] width 50 height 6
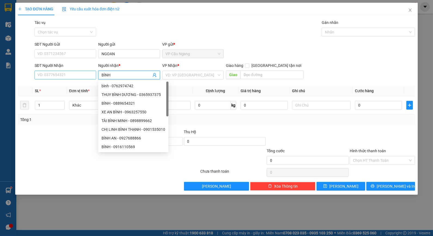
type input "BÌNH"
click at [62, 73] on input "SĐT Người Nhận" at bounding box center [66, 75] width 62 height 9
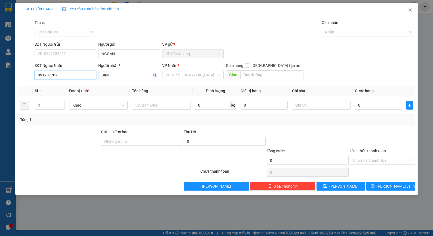
type input "0917077070"
click at [77, 86] on div "0917077070 - BÌNH" at bounding box center [65, 86] width 55 height 6
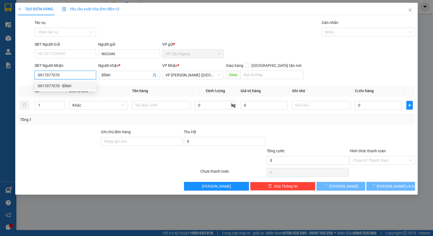
type input "40.000"
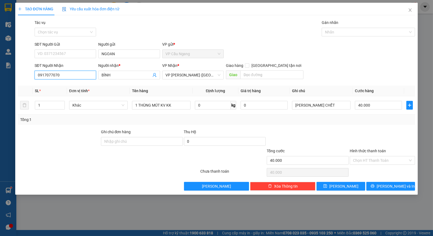
type input "0917077070"
click at [337, 119] on div "Tổng: 1" at bounding box center [216, 120] width 393 height 6
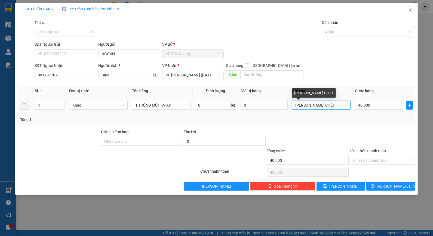
drag, startPoint x: 331, startPoint y: 108, endPoint x: 224, endPoint y: 127, distance: 108.5
click at [229, 128] on div "Transit Pickup Surcharge Ids Transit Deliver Surcharge Ids Transit Deliver Surc…" at bounding box center [217, 105] width 398 height 171
type input "[PERSON_NAME] CHẾT"
click at [312, 113] on td "[PERSON_NAME] CHẾT" at bounding box center [321, 105] width 63 height 18
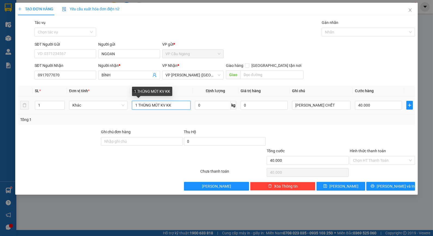
drag, startPoint x: 175, startPoint y: 102, endPoint x: 109, endPoint y: 117, distance: 67.9
click at [111, 117] on div "SL * Đơn vị tính * Tên hàng Định lượng Giá trị hàng Ghi chú Cước hàng 1 Khác 1 …" at bounding box center [217, 105] width 398 height 39
type input "1 THÙNG MÚT KV KK"
click at [356, 120] on div "Tổng: 1" at bounding box center [216, 120] width 393 height 6
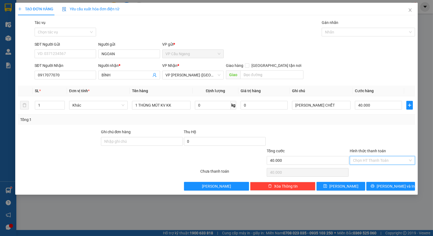
click at [372, 160] on input "Hình thức thanh toán" at bounding box center [380, 161] width 55 height 8
click at [384, 168] on div "Tại văn phòng" at bounding box center [382, 171] width 65 height 9
type input "0"
click at [389, 186] on span "[PERSON_NAME] và In" at bounding box center [396, 187] width 38 height 6
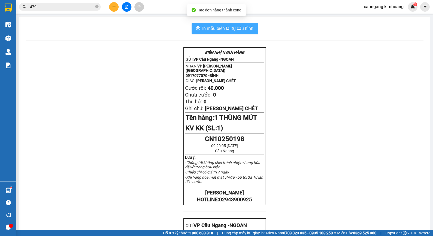
click at [203, 29] on span "In mẫu biên lai tự cấu hình" at bounding box center [228, 28] width 51 height 7
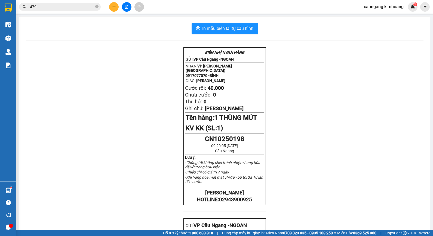
click at [114, 7] on icon "plus" at bounding box center [114, 7] width 4 height 4
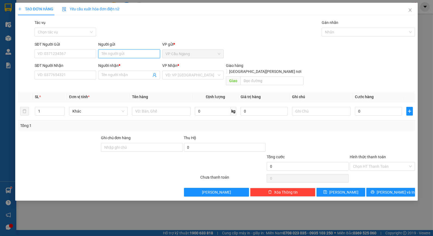
click at [115, 56] on input "Người gửi" at bounding box center [129, 54] width 62 height 9
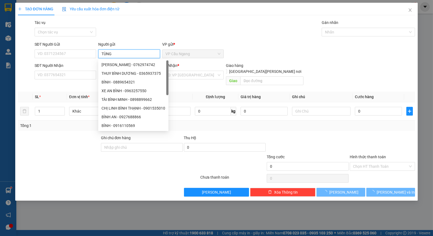
type input "TÙNG"
click at [136, 30] on div "Tác vụ Chọn tác vụ Gán nhãn Nhãn" at bounding box center [225, 29] width 383 height 19
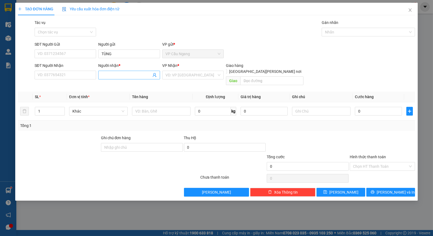
click at [123, 72] on input "Người nhận *" at bounding box center [127, 75] width 50 height 6
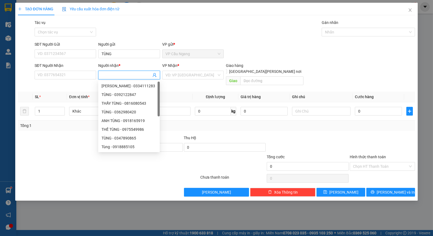
type input "V"
type input "BÌNH"
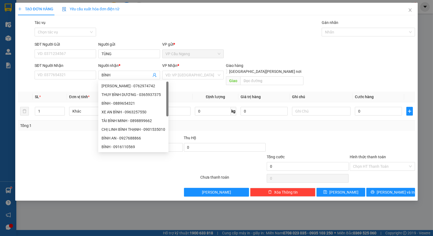
click at [43, 80] on div "SĐT Người Nhận VD: 0377654321" at bounding box center [66, 72] width 62 height 19
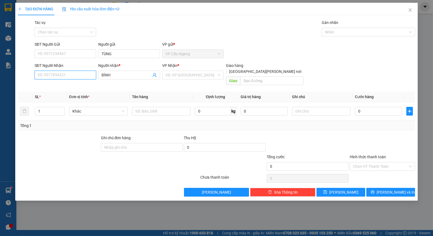
click at [49, 76] on input "SĐT Người Nhận" at bounding box center [66, 75] width 62 height 9
type input "0917077070"
click at [70, 84] on div "0917077070 - BÌNH" at bounding box center [65, 86] width 55 height 6
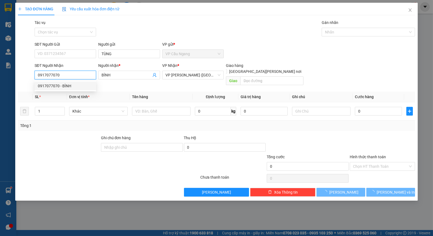
type input "40.000"
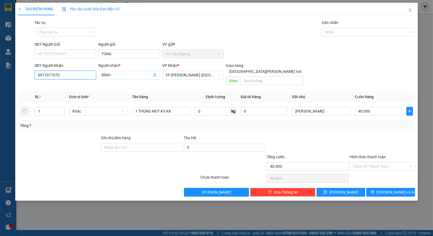
type input "0917077070"
click at [378, 135] on div at bounding box center [382, 144] width 66 height 19
click at [372, 164] on input "Hình thức thanh toán" at bounding box center [380, 167] width 55 height 8
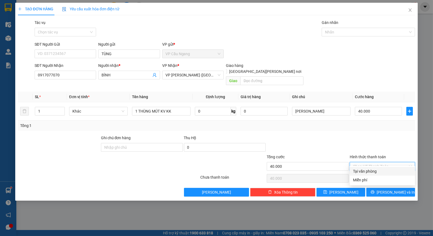
drag, startPoint x: 375, startPoint y: 172, endPoint x: 373, endPoint y: 179, distance: 7.8
click at [375, 172] on div "Tại văn phòng" at bounding box center [382, 172] width 59 height 6
type input "0"
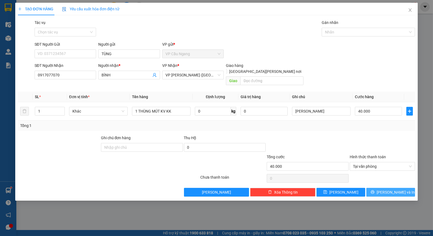
drag, startPoint x: 386, startPoint y: 186, endPoint x: 383, endPoint y: 183, distance: 3.5
click at [386, 188] on button "[PERSON_NAME] và In" at bounding box center [391, 192] width 49 height 9
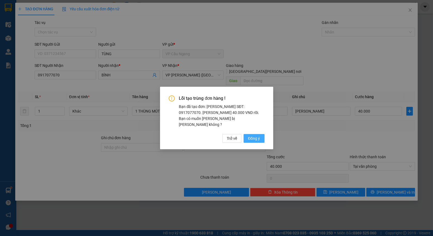
click at [255, 136] on span "Đồng ý" at bounding box center [254, 139] width 12 height 6
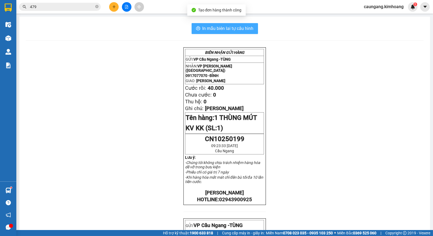
click at [221, 30] on span "In mẫu biên lai tự cấu hình" at bounding box center [228, 28] width 51 height 7
click at [96, 6] on icon "close-circle" at bounding box center [96, 6] width 3 height 3
click at [69, 5] on input "text" at bounding box center [62, 7] width 64 height 6
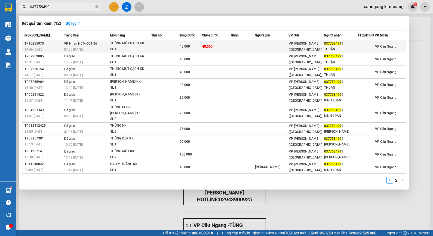
type input "037758499"
click at [237, 47] on td at bounding box center [243, 46] width 24 height 13
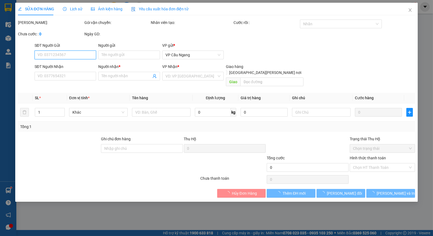
type input "0377584991"
type input "THUẬN"
type input "40.000"
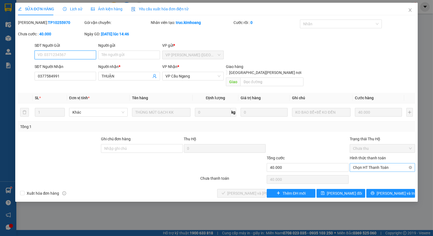
drag, startPoint x: 371, startPoint y: 162, endPoint x: 373, endPoint y: 167, distance: 5.7
click at [371, 164] on span "Chọn HT Thanh Toán" at bounding box center [382, 168] width 59 height 8
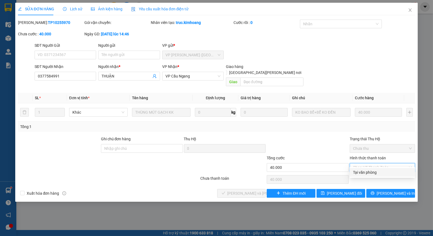
click at [371, 176] on div "Tại văn phòng" at bounding box center [382, 172] width 65 height 9
type input "0"
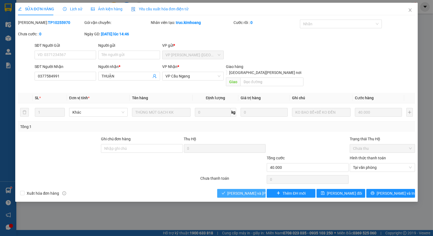
click at [241, 189] on button "[PERSON_NAME] và Giao hàng" at bounding box center [241, 193] width 49 height 9
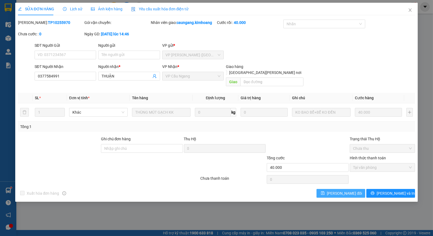
click at [342, 191] on span "[PERSON_NAME] thay đổi" at bounding box center [344, 194] width 35 height 6
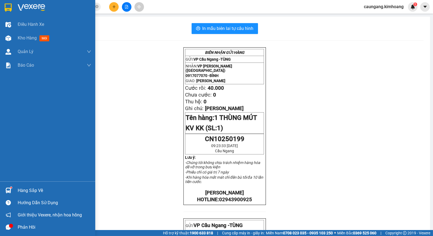
click at [34, 192] on div "Hàng sắp về" at bounding box center [55, 191] width 74 height 8
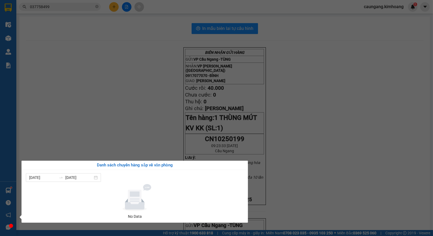
drag, startPoint x: 87, startPoint y: 135, endPoint x: 82, endPoint y: 135, distance: 5.7
click at [86, 134] on section "Kết quả tìm kiếm ( 12 ) Bộ lọc Mã ĐH Trạng thái Món hàng Thu hộ Tổng cước Chưa …" at bounding box center [216, 118] width 433 height 236
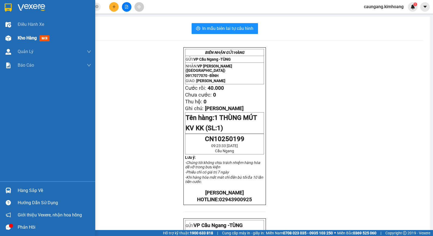
click at [33, 37] on span "Kho hàng" at bounding box center [27, 37] width 19 height 5
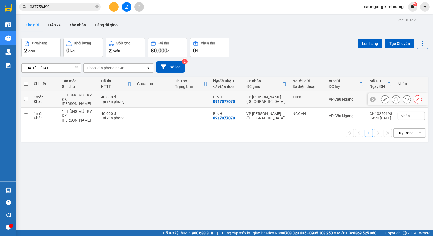
click at [297, 102] on div "TÙNG" at bounding box center [308, 99] width 31 height 9
checkbox input "true"
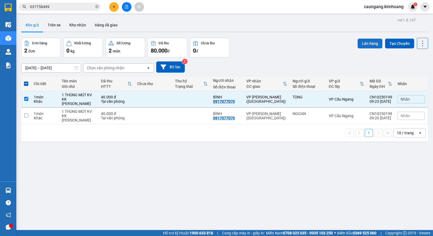
click at [363, 42] on button "Lên hàng" at bounding box center [370, 44] width 25 height 10
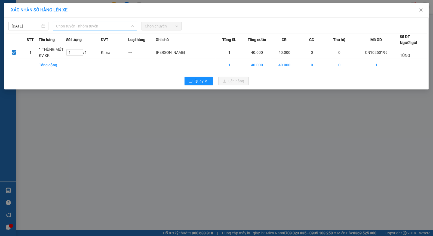
click at [102, 27] on span "Chọn tuyến - nhóm tuyến" at bounding box center [95, 26] width 78 height 8
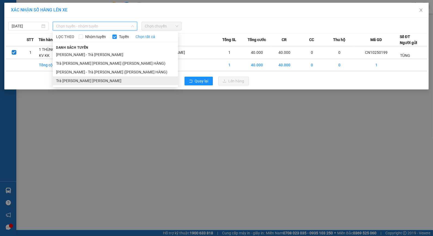
click at [108, 78] on li "Trà Vinh - [PERSON_NAME]" at bounding box center [115, 81] width 125 height 9
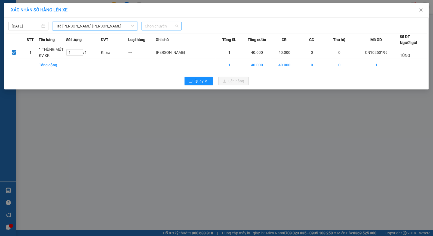
click at [163, 25] on span "Chọn chuyến" at bounding box center [162, 26] width 34 height 8
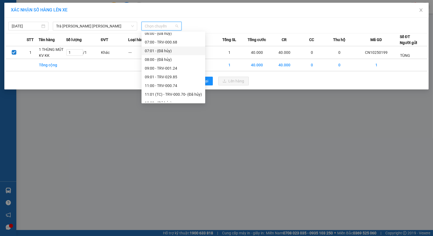
scroll to position [121, 0]
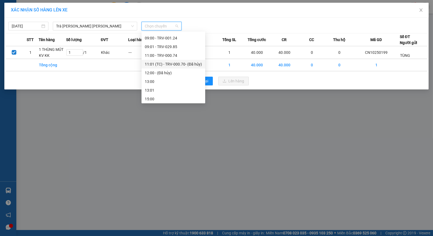
click at [160, 61] on div "11:01 (TC) - TRV-000.70 - (Đã hủy)" at bounding box center [173, 64] width 57 height 6
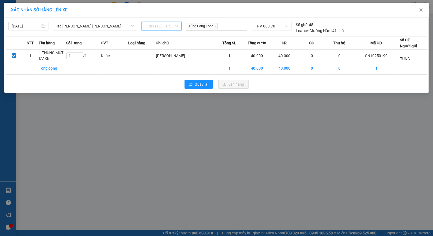
click at [172, 24] on span "11:01 (TC) - TRV-000.70 - (Đã hủy)" at bounding box center [162, 26] width 34 height 8
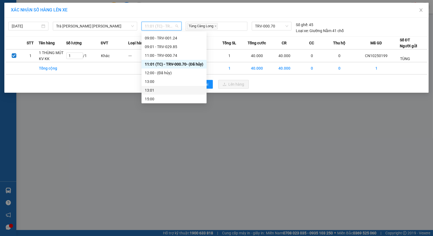
click at [161, 89] on div "13:01" at bounding box center [174, 90] width 59 height 6
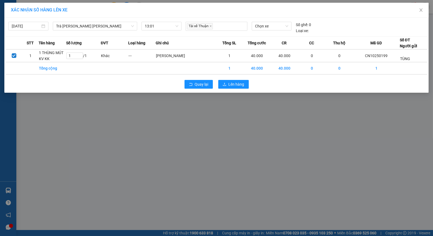
click at [266, 101] on div "XÁC NHẬN SỐ HÀNG LÊN XE 15/10/2025 Trà Vinh - Hồ Chí Minh LỌC THEO Nhóm tuyến T…" at bounding box center [216, 118] width 433 height 236
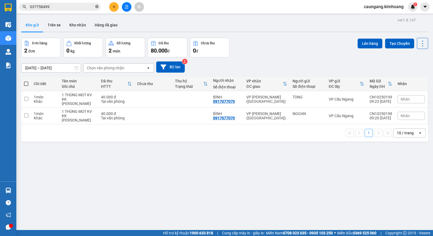
click at [97, 6] on icon "close-circle" at bounding box center [96, 6] width 3 height 3
click at [73, 9] on input "text" at bounding box center [62, 7] width 64 height 6
click at [59, 6] on input "text" at bounding box center [62, 7] width 64 height 6
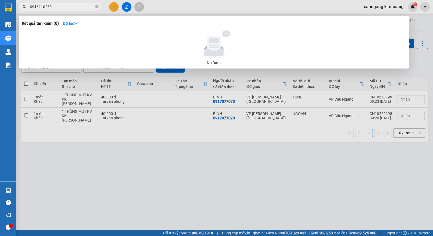
click at [163, 5] on div at bounding box center [216, 118] width 433 height 236
click at [47, 7] on input "0916110269" at bounding box center [62, 7] width 64 height 6
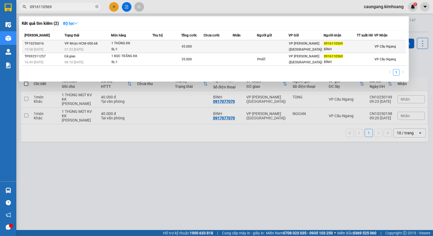
type input "0916110569"
click at [205, 50] on td at bounding box center [218, 46] width 29 height 13
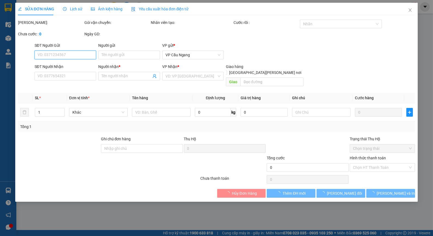
type input "0916110569"
type input "BÌNH"
type input "45.000"
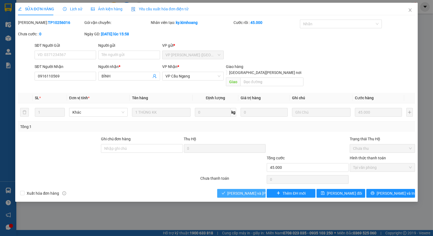
drag, startPoint x: 257, startPoint y: 186, endPoint x: 245, endPoint y: 178, distance: 14.4
click at [256, 191] on span "[PERSON_NAME] và Giao hàng" at bounding box center [265, 194] width 74 height 6
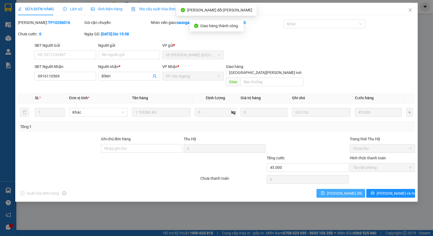
click at [325, 191] on icon "save" at bounding box center [323, 193] width 4 height 4
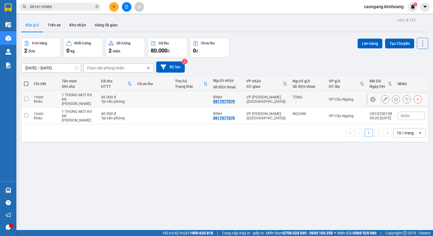
drag, startPoint x: 306, startPoint y: 106, endPoint x: 308, endPoint y: 108, distance: 3.0
click at [308, 108] on td "TÙNG" at bounding box center [308, 99] width 36 height 17
checkbox input "true"
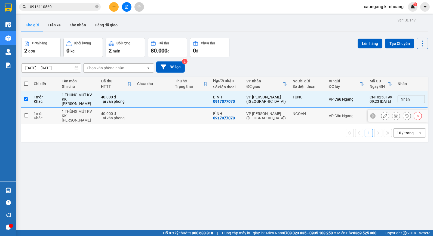
click at [311, 119] on td "NGOAN" at bounding box center [308, 116] width 36 height 17
checkbox input "true"
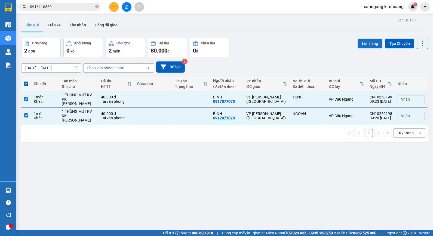
click at [361, 47] on button "Lên hàng" at bounding box center [370, 44] width 25 height 10
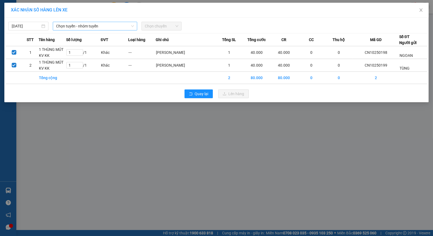
click at [101, 22] on span "Chọn tuyến - nhóm tuyến" at bounding box center [95, 26] width 78 height 8
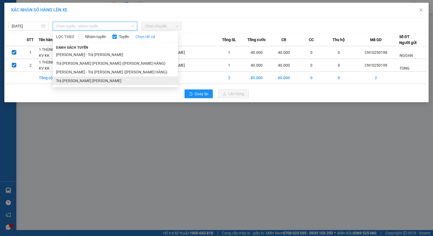
click at [87, 83] on li "Trà Vinh - [PERSON_NAME]" at bounding box center [115, 81] width 125 height 9
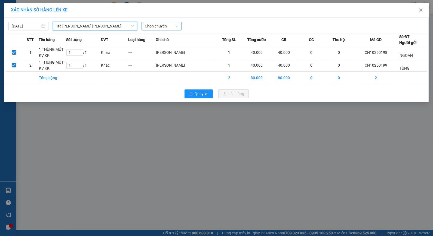
click at [161, 25] on span "Chọn chuyến" at bounding box center [162, 26] width 34 height 8
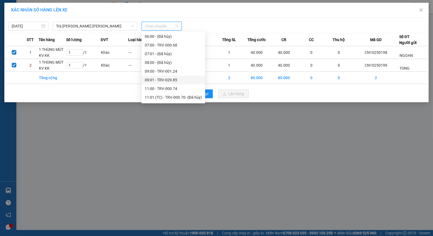
scroll to position [118, 0]
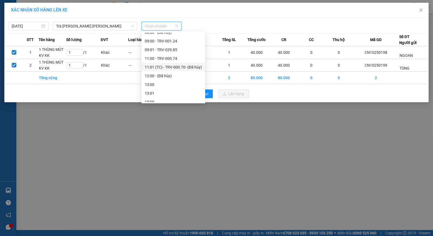
click at [164, 67] on div "11:01 (TC) - TRV-000.70 - (Đã hủy)" at bounding box center [173, 67] width 57 height 6
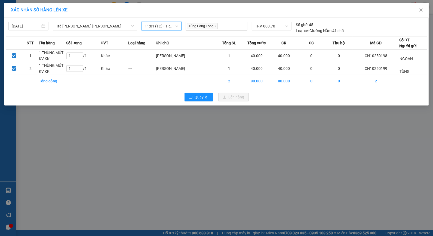
click at [164, 29] on span "11:01 (TC) - TRV-000.70 - (Đã hủy)" at bounding box center [162, 26] width 34 height 8
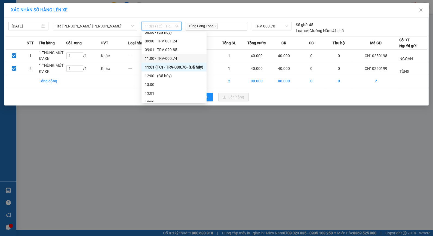
click at [165, 56] on div "11:00 - TRV-000.74" at bounding box center [174, 59] width 59 height 6
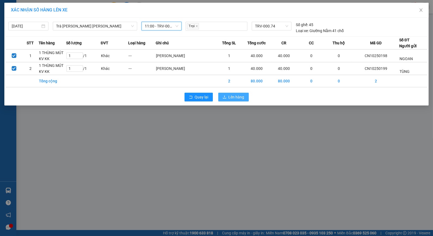
click at [224, 95] on button "Lên hàng" at bounding box center [233, 97] width 31 height 9
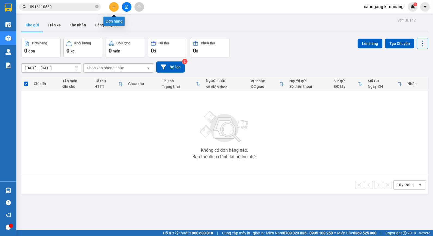
click at [112, 5] on button at bounding box center [114, 7] width 10 height 10
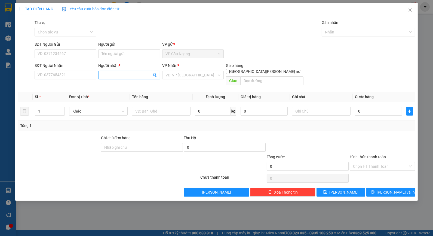
click at [124, 76] on input "Người nhận *" at bounding box center [127, 75] width 50 height 6
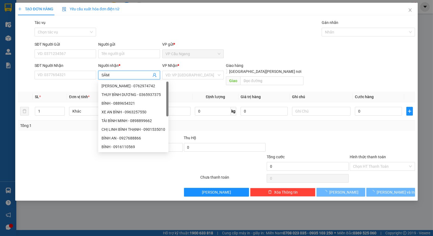
type input "SÂM"
drag, startPoint x: 129, startPoint y: 34, endPoint x: 124, endPoint y: 36, distance: 4.8
click at [128, 34] on div "Tác vụ Chọn tác vụ Gán nhãn Nhãn" at bounding box center [225, 29] width 383 height 19
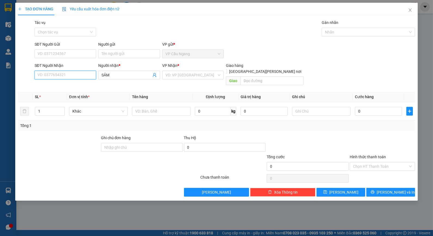
click at [86, 74] on input "SĐT Người Nhận" at bounding box center [66, 75] width 62 height 9
type input "0834071283"
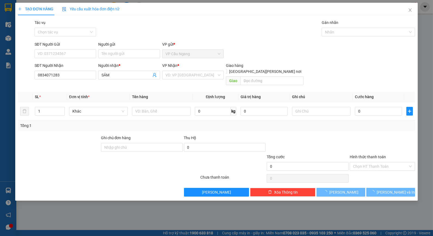
click at [59, 126] on div "Transit Pickup Surcharge Ids Transit Deliver Surcharge Ids Transit Deliver Surc…" at bounding box center [217, 108] width 398 height 177
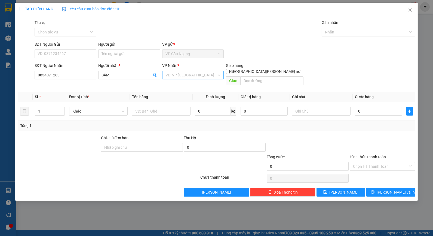
click at [181, 78] on input "search" at bounding box center [191, 75] width 51 height 8
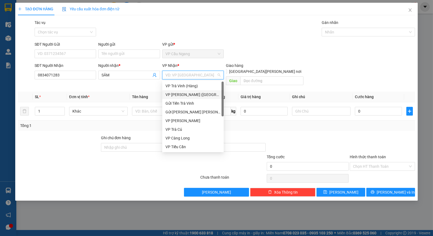
click at [185, 93] on div "VP [PERSON_NAME] ([GEOGRAPHIC_DATA])" at bounding box center [193, 95] width 55 height 6
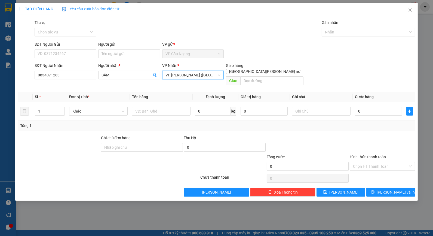
click at [271, 36] on div "Tác vụ Chọn tác vụ Gán nhãn Nhãn" at bounding box center [225, 29] width 383 height 19
click at [156, 107] on input "text" at bounding box center [161, 111] width 59 height 9
type input "1 THÙNG MÚT KV KK"
drag, startPoint x: 303, startPoint y: 131, endPoint x: 303, endPoint y: 119, distance: 11.7
click at [303, 135] on div at bounding box center [307, 144] width 83 height 19
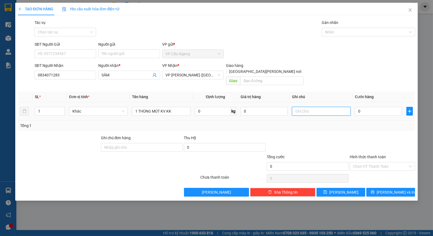
click at [311, 107] on input "text" at bounding box center [321, 111] width 59 height 9
type input "KO BAO HƯ"
click at [341, 127] on div "Transit Pickup Surcharge Ids Transit Deliver Surcharge Ids Transit Deliver Surc…" at bounding box center [217, 108] width 398 height 177
click at [341, 125] on div "Tổng: 1" at bounding box center [217, 126] width 398 height 10
click at [377, 107] on input "0" at bounding box center [378, 111] width 47 height 9
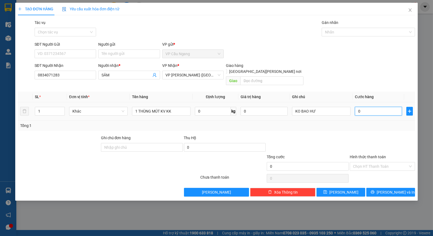
type input "6"
type input "60"
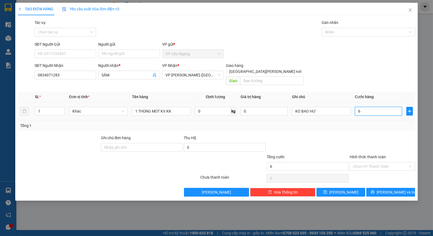
type input "60"
type input "60.000"
click at [351, 127] on div "Transit Pickup Surcharge Ids Transit Deliver Surcharge Ids Transit Deliver Surc…" at bounding box center [217, 108] width 398 height 177
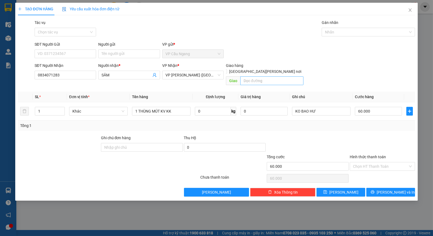
drag, startPoint x: 323, startPoint y: 77, endPoint x: 252, endPoint y: 74, distance: 71.2
click at [320, 77] on div "SĐT Người Nhận 0834071283 Người nhận * SÂM VP Nhận * VP Trần Phú (Hàng) Giao hà…" at bounding box center [225, 75] width 383 height 25
click at [133, 53] on input "Người gửi" at bounding box center [129, 54] width 62 height 9
click at [133, 29] on div "Tác vụ Chọn tác vụ Gán nhãn Nhãn" at bounding box center [225, 29] width 383 height 19
click at [79, 51] on input "SĐT Người Gửi" at bounding box center [66, 54] width 62 height 9
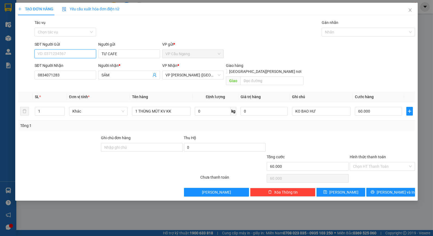
click at [73, 53] on input "SĐT Người Gửi" at bounding box center [66, 54] width 62 height 9
click at [111, 54] on input "TƯ CAFE" at bounding box center [129, 54] width 62 height 9
type input "TƯ CAFFE"
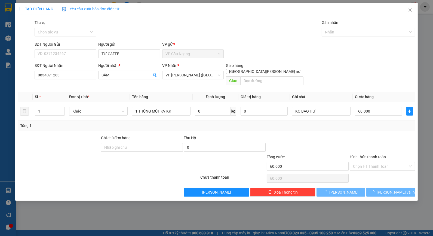
click at [136, 34] on div "Tác vụ Chọn tác vụ Gán nhãn Nhãn" at bounding box center [225, 29] width 383 height 19
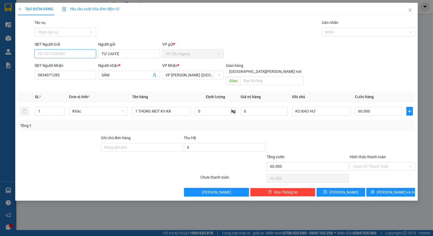
click at [75, 53] on input "SĐT Người Gửi" at bounding box center [66, 54] width 62 height 9
click at [256, 37] on div "Tác vụ Chọn tác vụ Gán nhãn Nhãn" at bounding box center [225, 29] width 383 height 19
click at [258, 45] on div "SĐT Người Gửi VD: 0371234567 Người gửi TƯ CAFFE VP gửi * VP Cầu Ngang" at bounding box center [225, 50] width 383 height 19
click at [379, 124] on div "Tổng: 1" at bounding box center [217, 126] width 398 height 10
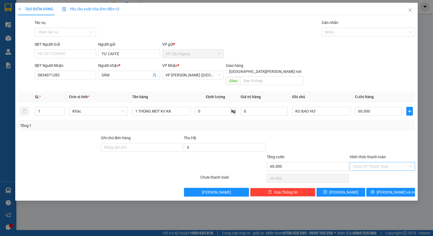
click at [383, 163] on input "Hình thức thanh toán" at bounding box center [380, 167] width 55 height 8
click at [381, 172] on div "Tại văn phòng" at bounding box center [382, 172] width 59 height 6
type input "0"
click at [392, 190] on span "[PERSON_NAME] và In" at bounding box center [396, 193] width 38 height 6
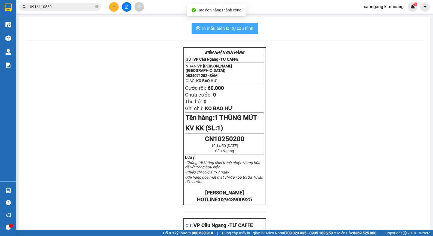
click at [228, 28] on span "In mẫu biên lai tự cấu hình" at bounding box center [228, 28] width 51 height 7
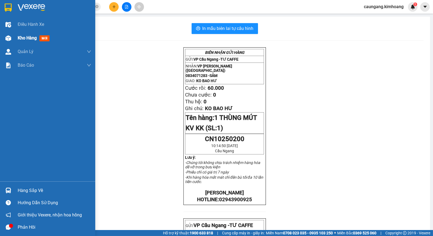
click at [25, 35] on span "Kho hàng" at bounding box center [27, 37] width 19 height 5
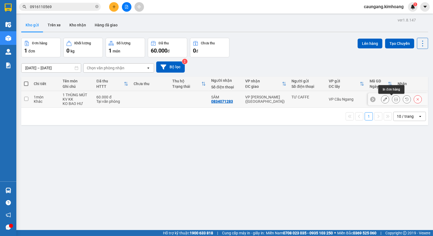
click at [383, 99] on icon at bounding box center [385, 100] width 4 height 4
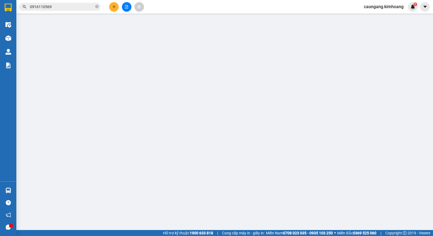
type input "TƯ CAFFE"
type input "0834071283"
type input "SÂM"
type input "60.000"
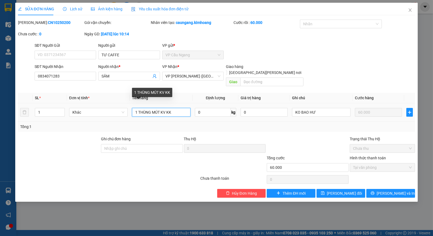
click at [139, 108] on input "1 THÙNG MÚT KV KK" at bounding box center [161, 112] width 59 height 9
type input "1 KIỆN THÙNG MÚT KV KK"
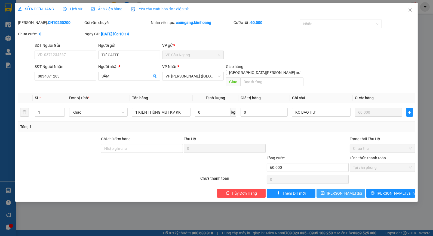
click at [355, 189] on button "[PERSON_NAME] thay đổi" at bounding box center [341, 193] width 49 height 9
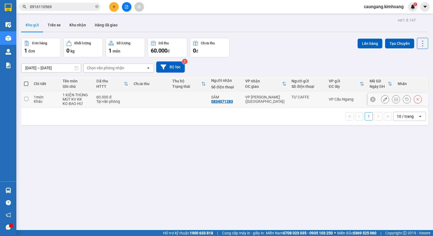
drag, startPoint x: 271, startPoint y: 96, endPoint x: 424, endPoint y: 42, distance: 162.9
click at [271, 96] on td "VP [PERSON_NAME] ([GEOGRAPHIC_DATA])" at bounding box center [266, 99] width 46 height 17
checkbox input "true"
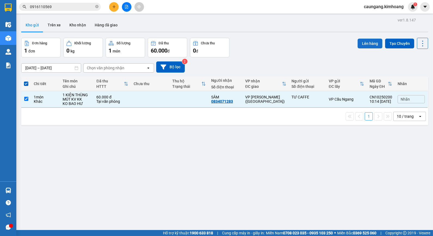
click at [361, 44] on button "Lên hàng" at bounding box center [370, 44] width 25 height 10
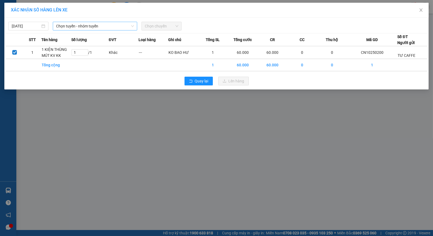
click at [110, 23] on span "Chọn tuyến - nhóm tuyến" at bounding box center [95, 26] width 78 height 8
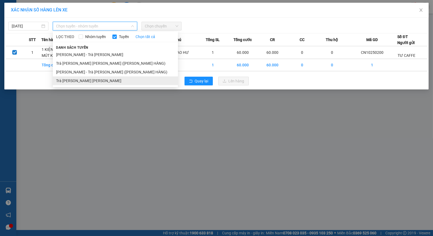
click at [90, 85] on li "Trà Vinh - [PERSON_NAME]" at bounding box center [115, 81] width 125 height 9
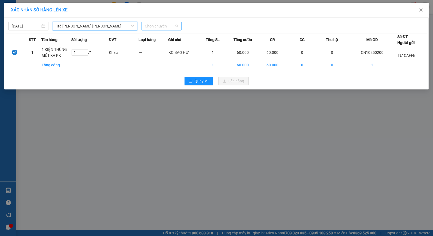
click at [153, 27] on span "Chọn chuyến" at bounding box center [162, 26] width 34 height 8
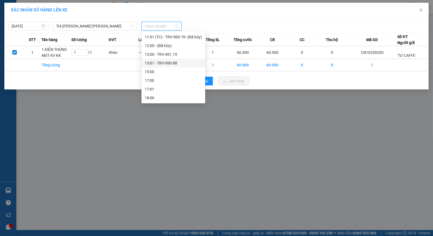
scroll to position [118, 0]
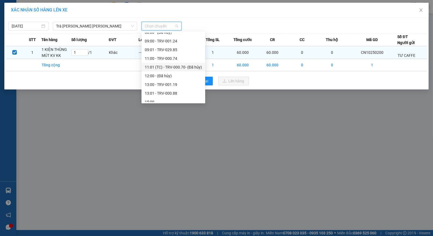
drag, startPoint x: 170, startPoint y: 66, endPoint x: 166, endPoint y: 59, distance: 7.4
click at [169, 66] on div "11:01 (TC) - TRV-000.70 - (Đã hủy)" at bounding box center [173, 67] width 57 height 6
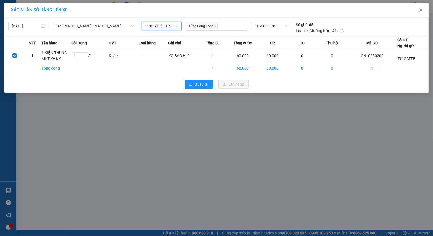
click at [164, 28] on span "11:01 (TC) - TRV-000.70 - (Đã hủy)" at bounding box center [162, 26] width 34 height 8
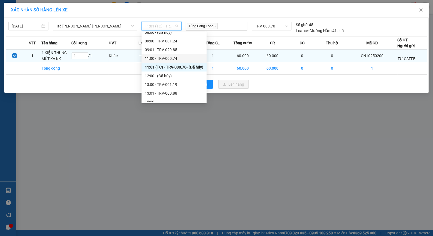
click at [172, 59] on div "11:00 - TRV-000.74" at bounding box center [174, 59] width 59 height 6
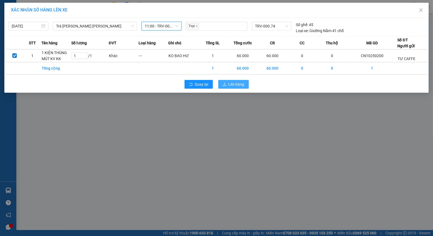
click at [229, 82] on span "Lên hàng" at bounding box center [237, 84] width 16 height 6
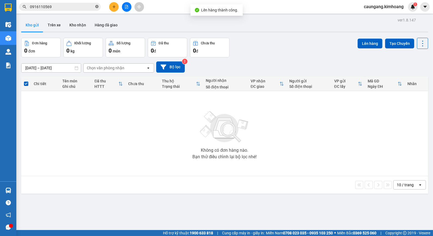
click at [96, 7] on icon "close-circle" at bounding box center [96, 6] width 3 height 3
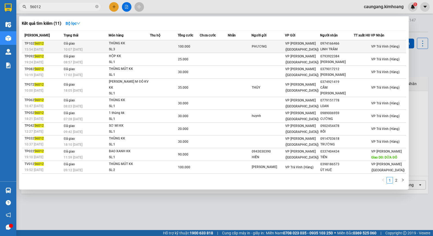
type input "56012"
click at [228, 46] on td at bounding box center [214, 46] width 28 height 13
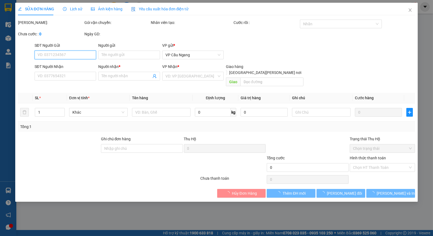
type input "PHƯƠNG"
type input "0974166466"
type input "LINH TRÂM"
type input "100.000"
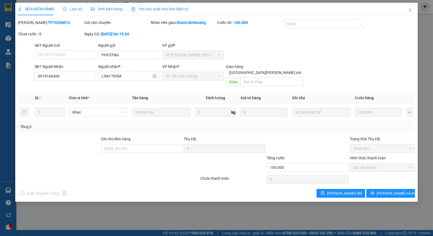
drag, startPoint x: 42, startPoint y: 21, endPoint x: 59, endPoint y: 21, distance: 16.3
click at [59, 21] on div "Mã ĐH: TP10256012" at bounding box center [50, 23] width 65 height 6
click at [386, 189] on button "[PERSON_NAME] và In" at bounding box center [391, 193] width 49 height 9
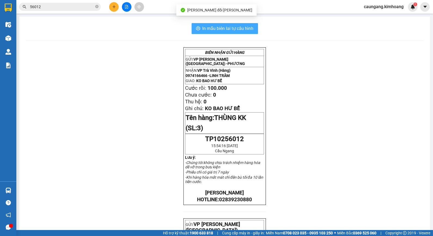
click at [233, 25] on span "In mẫu biên lai tự cấu hình" at bounding box center [228, 28] width 51 height 7
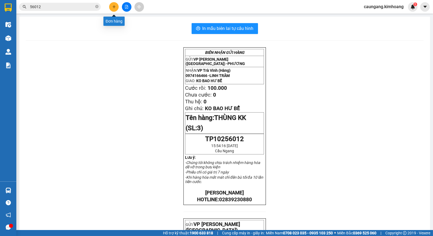
click at [116, 8] on button at bounding box center [114, 7] width 10 height 10
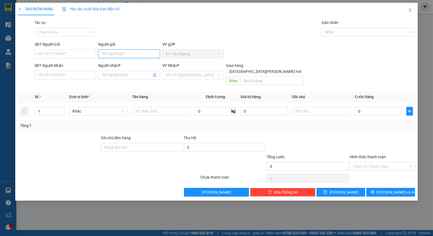
click at [124, 51] on input "Người gửi" at bounding box center [129, 54] width 62 height 9
type input "H"
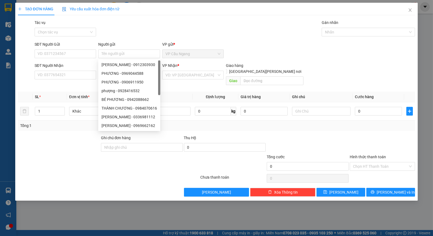
click at [116, 38] on div "Tác vụ Chọn tác vụ Gán nhãn Nhãn" at bounding box center [225, 29] width 383 height 19
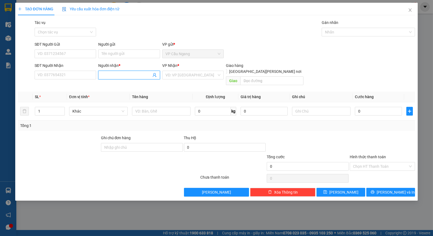
click at [110, 74] on input "Người nhận *" at bounding box center [127, 75] width 50 height 6
drag, startPoint x: 118, startPoint y: 74, endPoint x: 60, endPoint y: 78, distance: 57.3
click at [60, 78] on div "SĐT Người Nhận VD: 0377654321 Người nhận * HUOGF HUOGF VP Nhận * VD: VP Sài Gòn…" at bounding box center [225, 75] width 383 height 25
type input "HƯỜNG"
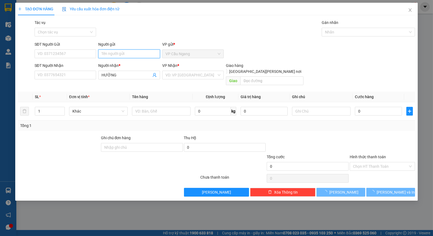
click at [107, 56] on input "Người gửi" at bounding box center [129, 54] width 62 height 9
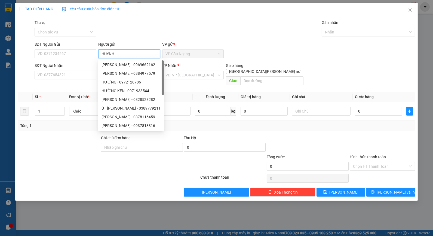
type input "HUỲNH"
drag, startPoint x: 120, startPoint y: 33, endPoint x: 105, endPoint y: 54, distance: 26.5
click at [120, 33] on div "Tác vụ Chọn tác vụ Gán nhãn Nhãn" at bounding box center [225, 29] width 383 height 19
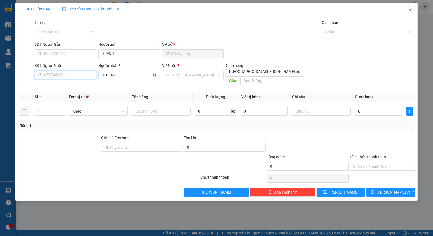
click at [76, 75] on input "SĐT Người Nhận" at bounding box center [66, 75] width 62 height 9
type input "0907593406"
click at [82, 86] on div "0907593406 - HƯỜNG" at bounding box center [65, 86] width 55 height 6
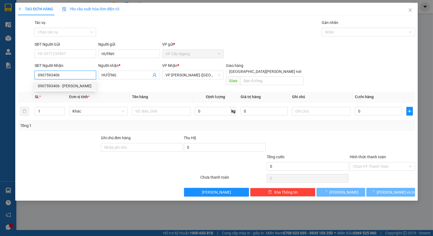
type input "40.000"
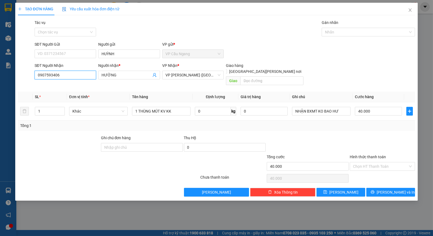
type input "0907593406"
click at [330, 123] on div "Tổng: 1" at bounding box center [217, 126] width 398 height 10
click at [311, 126] on div "Transit Pickup Surcharge Ids Transit Deliver Surcharge Ids Transit Deliver Surc…" at bounding box center [217, 108] width 398 height 177
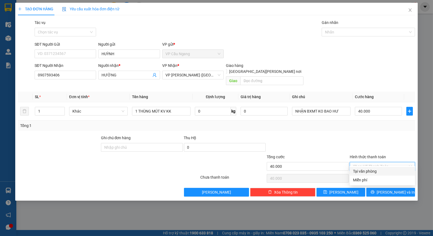
drag, startPoint x: 375, startPoint y: 161, endPoint x: 378, endPoint y: 170, distance: 9.0
click at [376, 163] on input "Hình thức thanh toán" at bounding box center [380, 167] width 55 height 8
click at [378, 170] on div "Tại văn phòng" at bounding box center [382, 172] width 59 height 6
type input "0"
drag, startPoint x: 388, startPoint y: 187, endPoint x: 378, endPoint y: 186, distance: 10.6
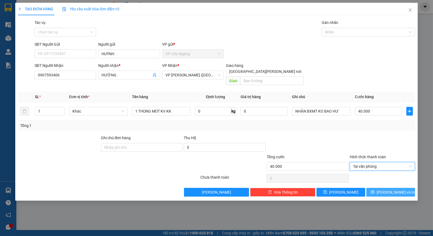
click at [388, 190] on span "[PERSON_NAME] và In" at bounding box center [396, 193] width 38 height 6
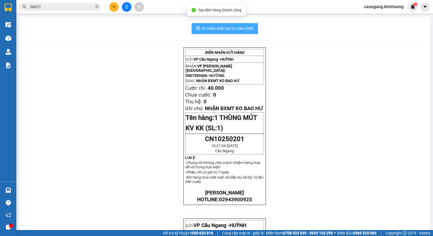
click at [230, 30] on span "In mẫu biên lai tự cấu hình" at bounding box center [228, 28] width 51 height 7
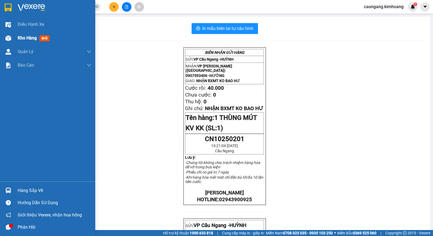
click at [26, 38] on span "Kho hàng" at bounding box center [27, 37] width 19 height 5
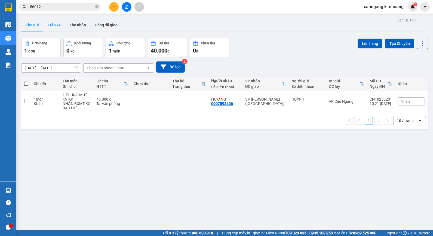
click at [58, 27] on button "Trên xe" at bounding box center [54, 25] width 22 height 13
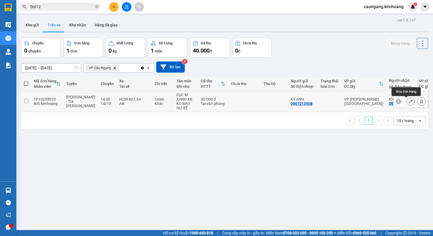
click at [409, 102] on icon at bounding box center [411, 102] width 4 height 4
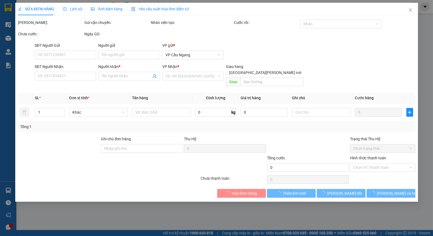
type input "0907213508"
type input "KỲ ANH"
type input "0978422479"
type input "KHA"
type input "GIAO [PERSON_NAME]"
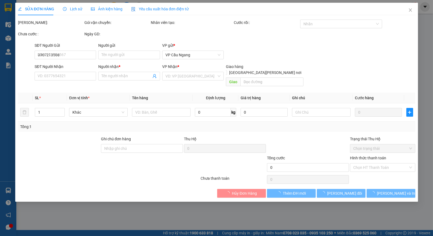
type input "40.000"
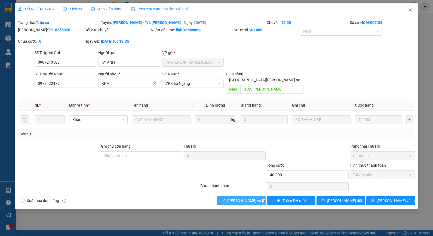
click at [256, 198] on span "[PERSON_NAME] và Giao hàng" at bounding box center [265, 201] width 74 height 6
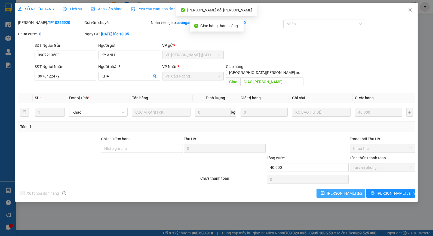
click at [344, 191] on span "[PERSON_NAME] thay đổi" at bounding box center [344, 194] width 35 height 6
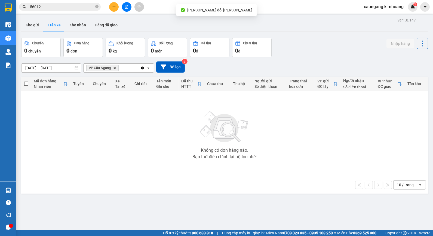
drag, startPoint x: 77, startPoint y: 29, endPoint x: 71, endPoint y: 39, distance: 11.6
click at [77, 29] on button "Kho nhận" at bounding box center [77, 25] width 25 height 13
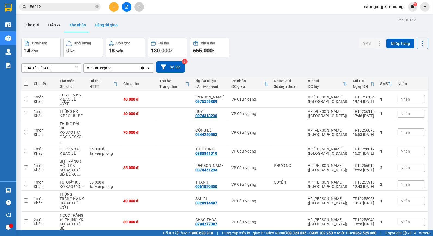
click at [99, 25] on button "Hàng đã giao" at bounding box center [106, 25] width 32 height 13
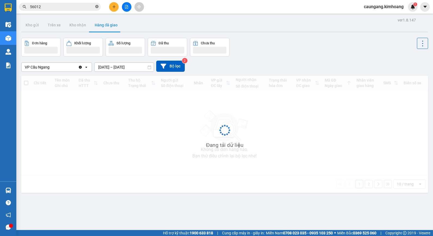
click at [99, 7] on span "56012" at bounding box center [60, 7] width 82 height 8
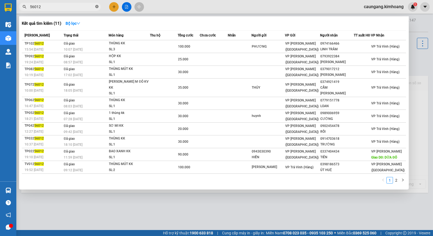
click at [97, 5] on icon "close-circle" at bounding box center [96, 6] width 3 height 3
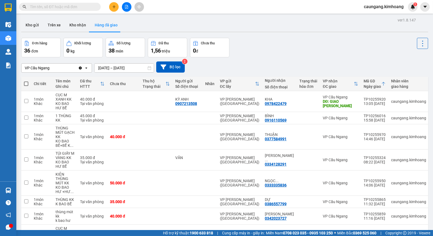
click at [83, 6] on input "text" at bounding box center [62, 7] width 64 height 6
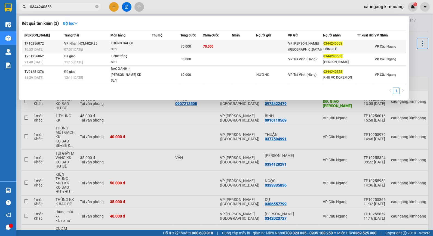
type input "0344240553"
click at [256, 48] on td at bounding box center [244, 46] width 24 height 13
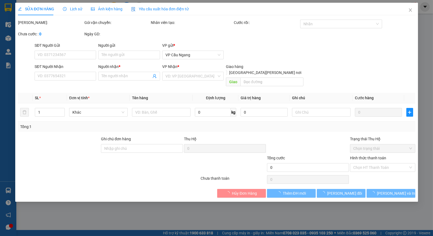
type input "0344240553"
type input "ĐÔNG LÊ"
type input "70.000"
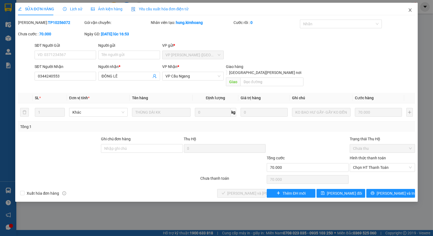
click at [411, 9] on icon "close" at bounding box center [410, 10] width 4 height 4
